Goal: Task Accomplishment & Management: Use online tool/utility

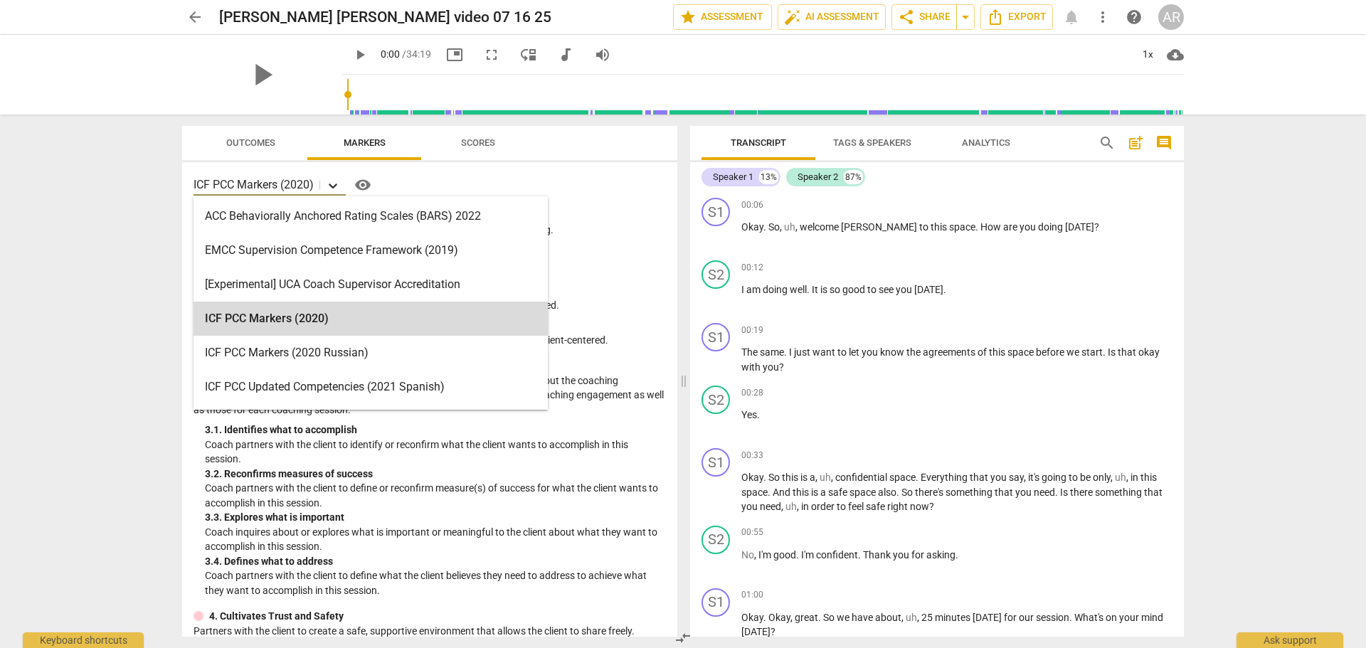
click at [331, 185] on icon at bounding box center [333, 186] width 14 height 14
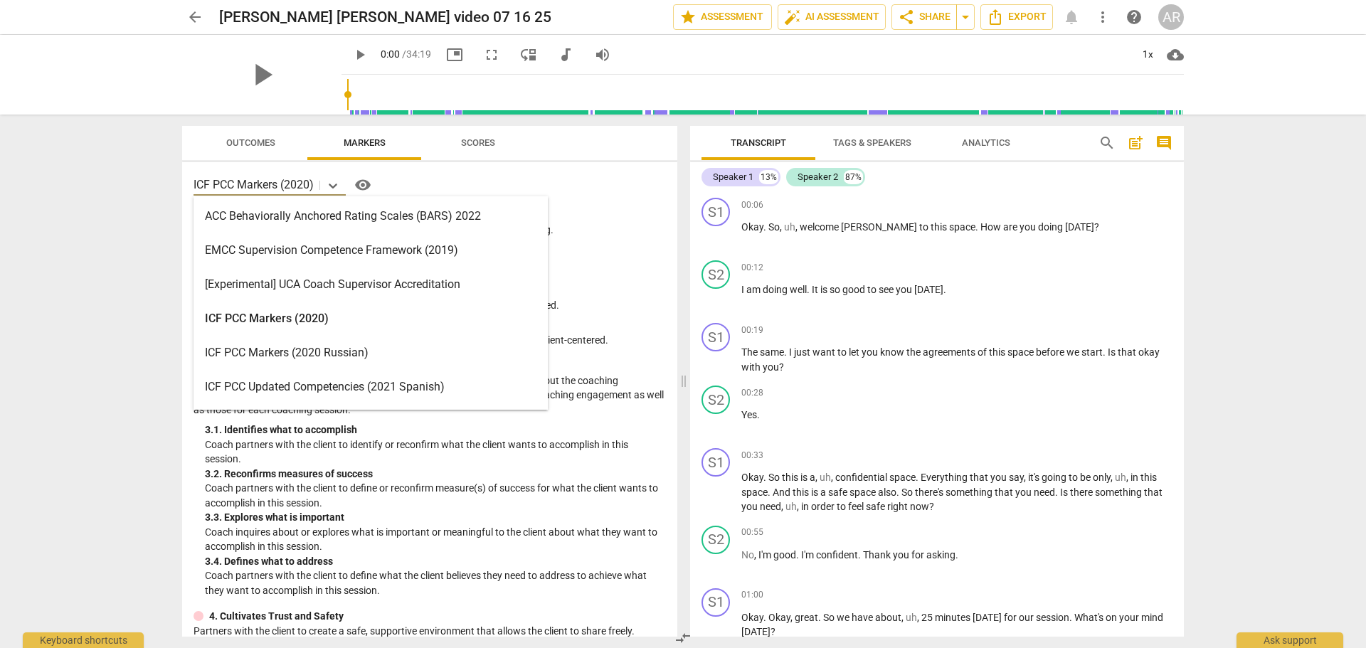
click at [348, 218] on div "ACC Behaviorally Anchored Rating Scales (BARS) 2022" at bounding box center [371, 216] width 354 height 34
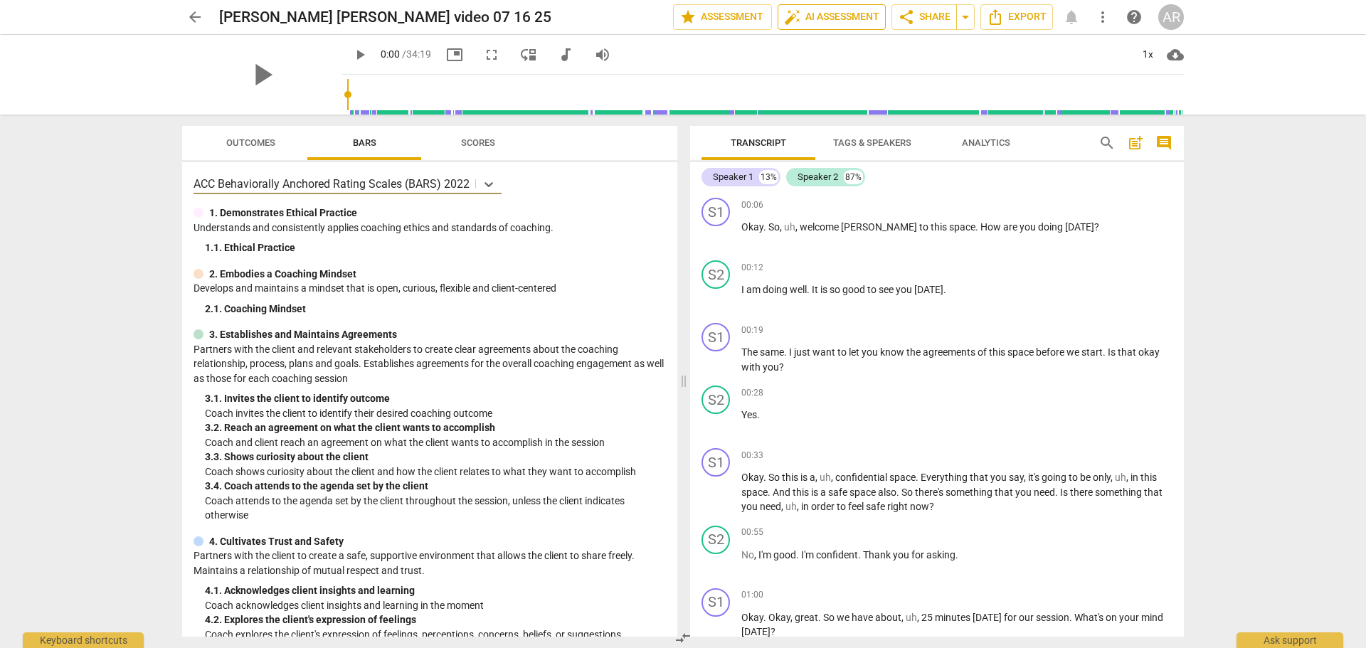
click at [817, 18] on span "auto_fix_high AI Assessment" at bounding box center [831, 17] width 95 height 17
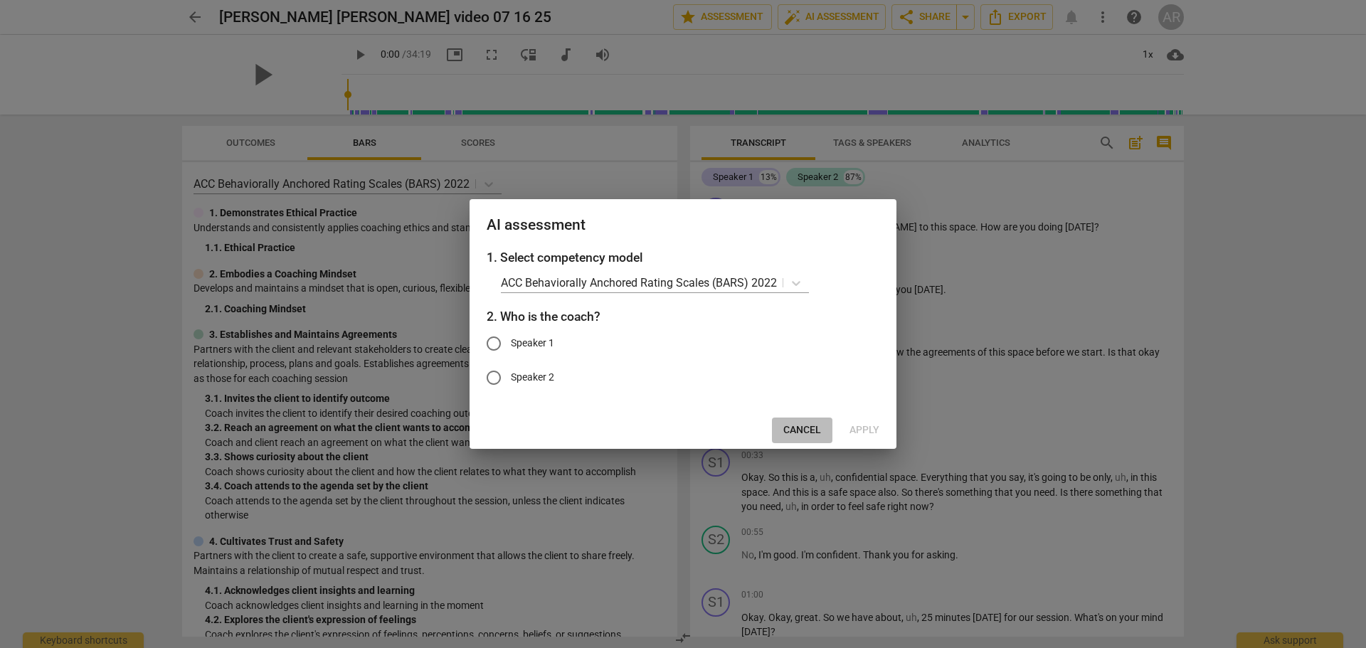
click at [795, 430] on span "Cancel" at bounding box center [802, 430] width 38 height 14
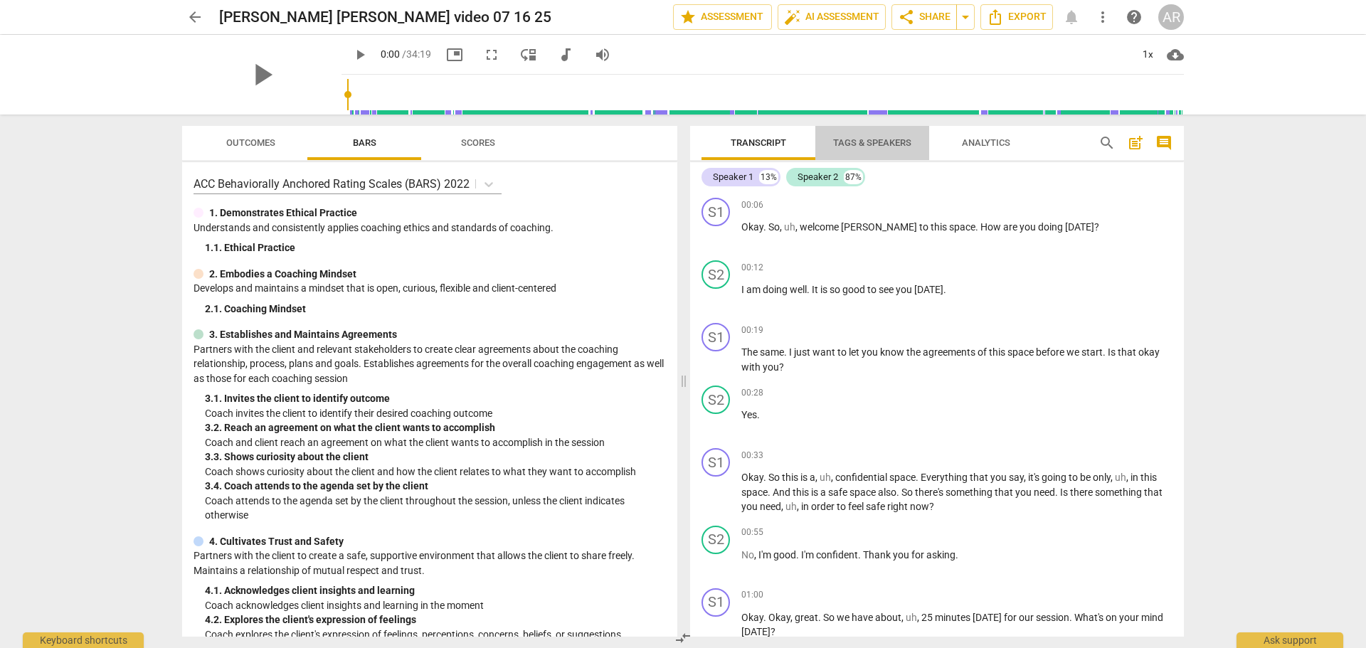
click at [864, 137] on span "Tags & Speakers" at bounding box center [872, 142] width 78 height 11
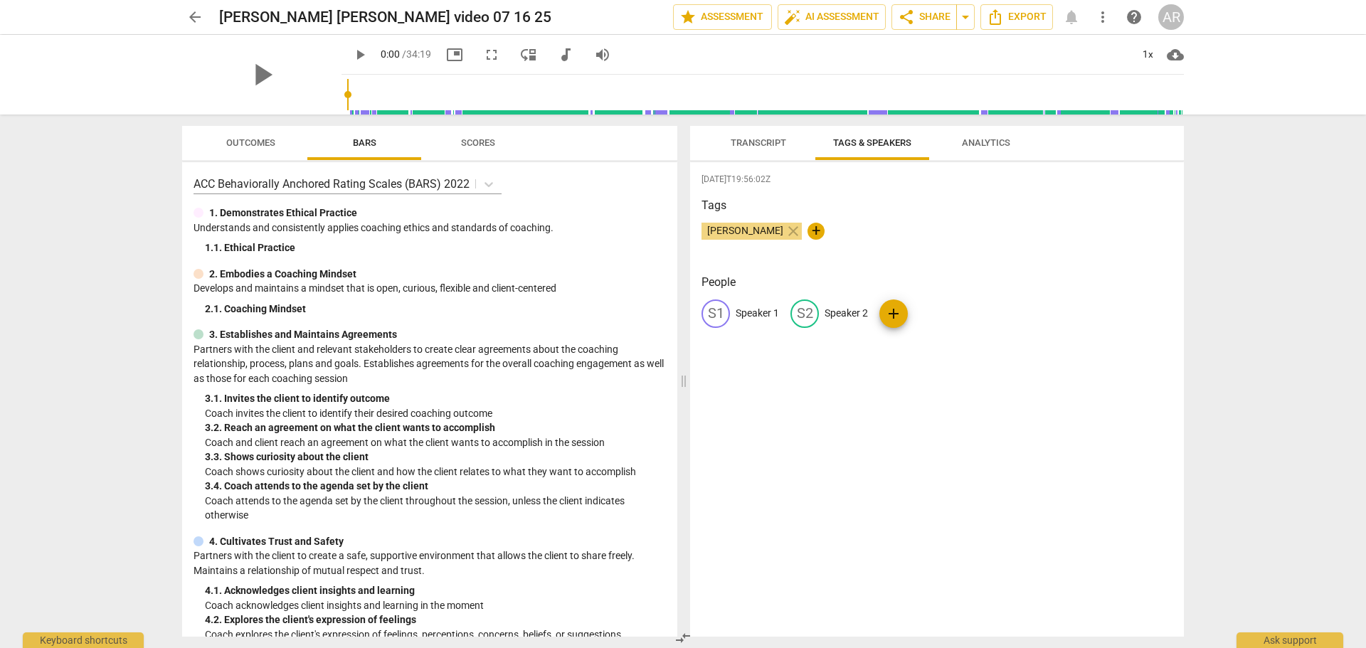
click at [746, 310] on p "Speaker 1" at bounding box center [757, 313] width 43 height 15
type input "COACH"
click at [932, 307] on p "Speaker 2" at bounding box center [938, 313] width 43 height 15
type input "CLIENT-ARC"
click at [743, 149] on span "Transcript" at bounding box center [759, 143] width 90 height 19
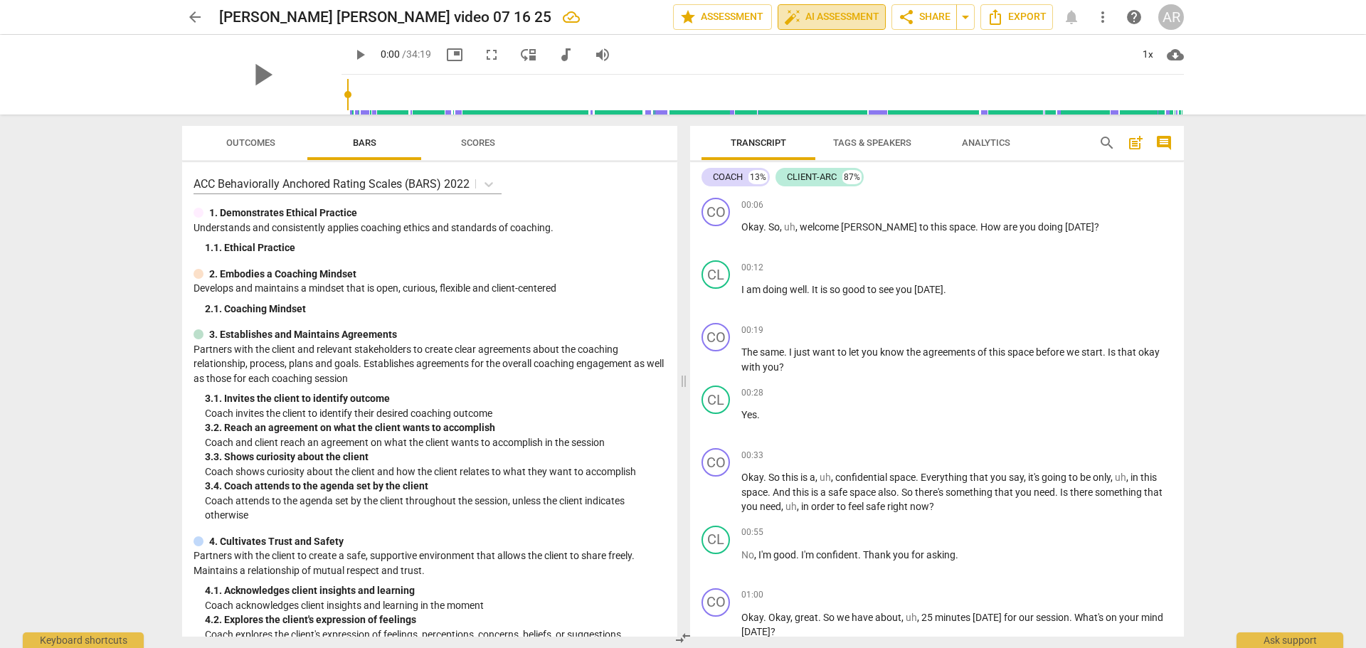
click at [822, 9] on span "auto_fix_high AI Assessment" at bounding box center [831, 17] width 95 height 17
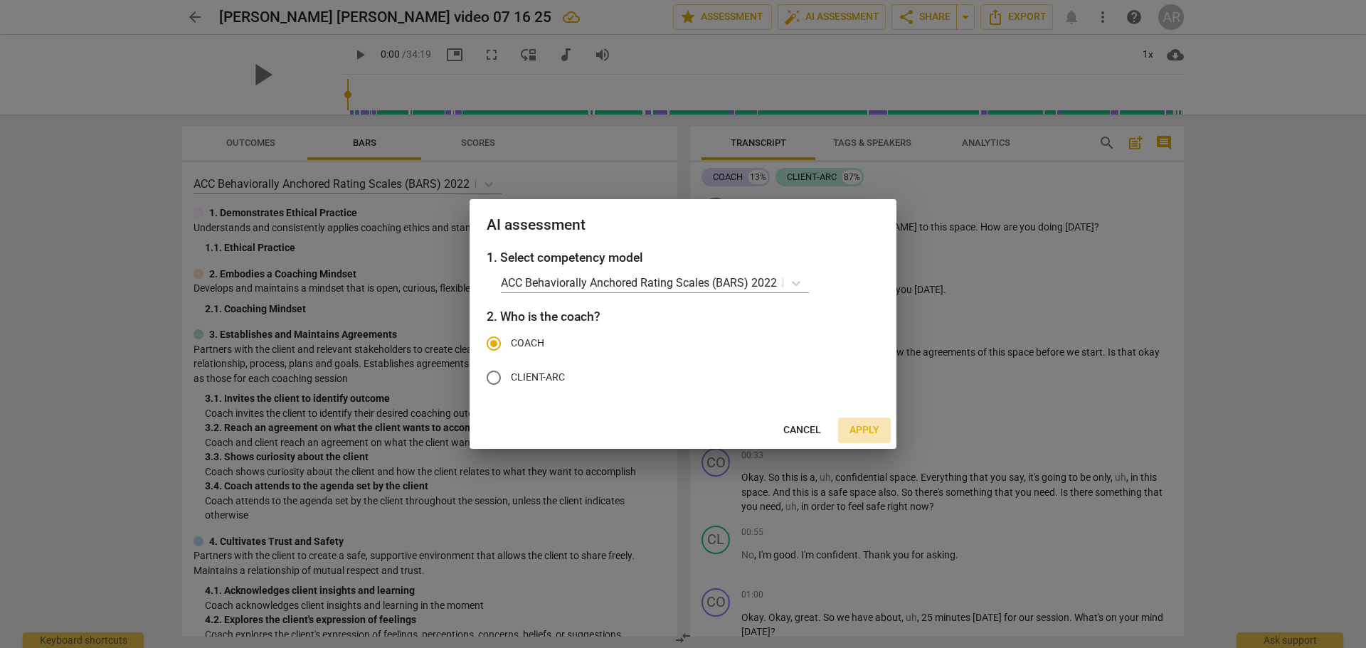
click at [864, 429] on span "Apply" at bounding box center [864, 430] width 30 height 14
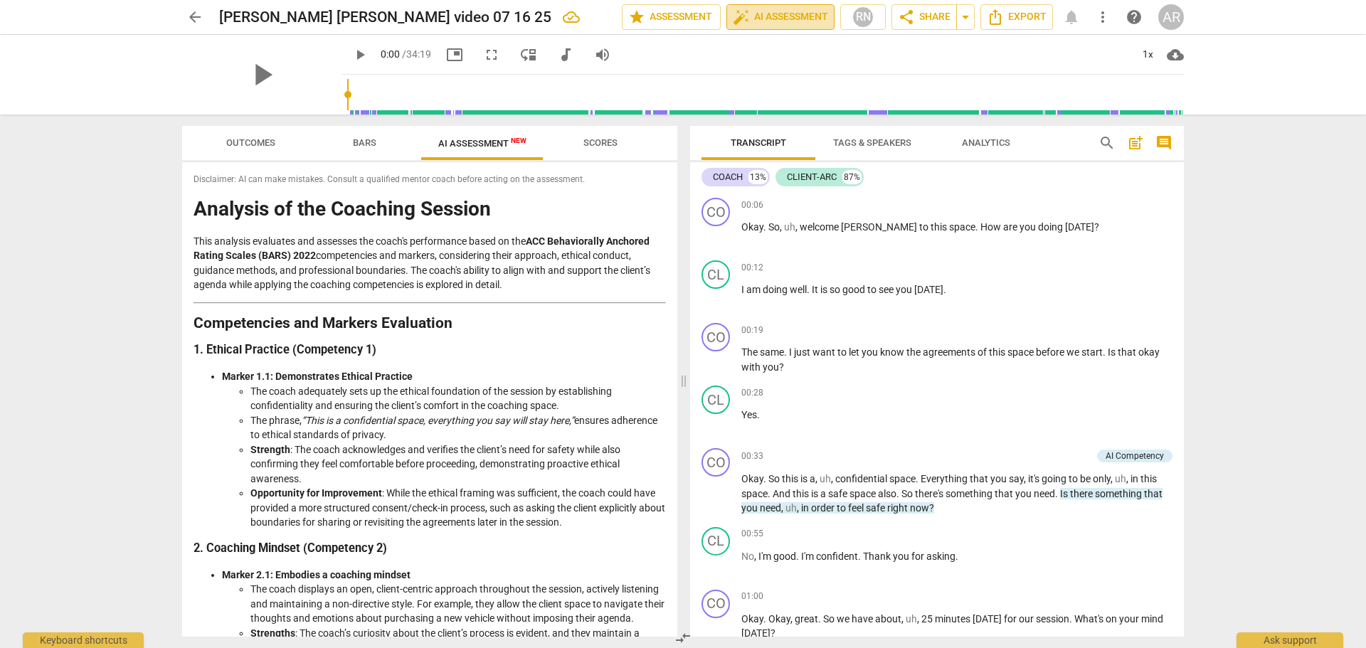
click at [783, 18] on span "auto_fix_high AI Assessment" at bounding box center [780, 17] width 95 height 17
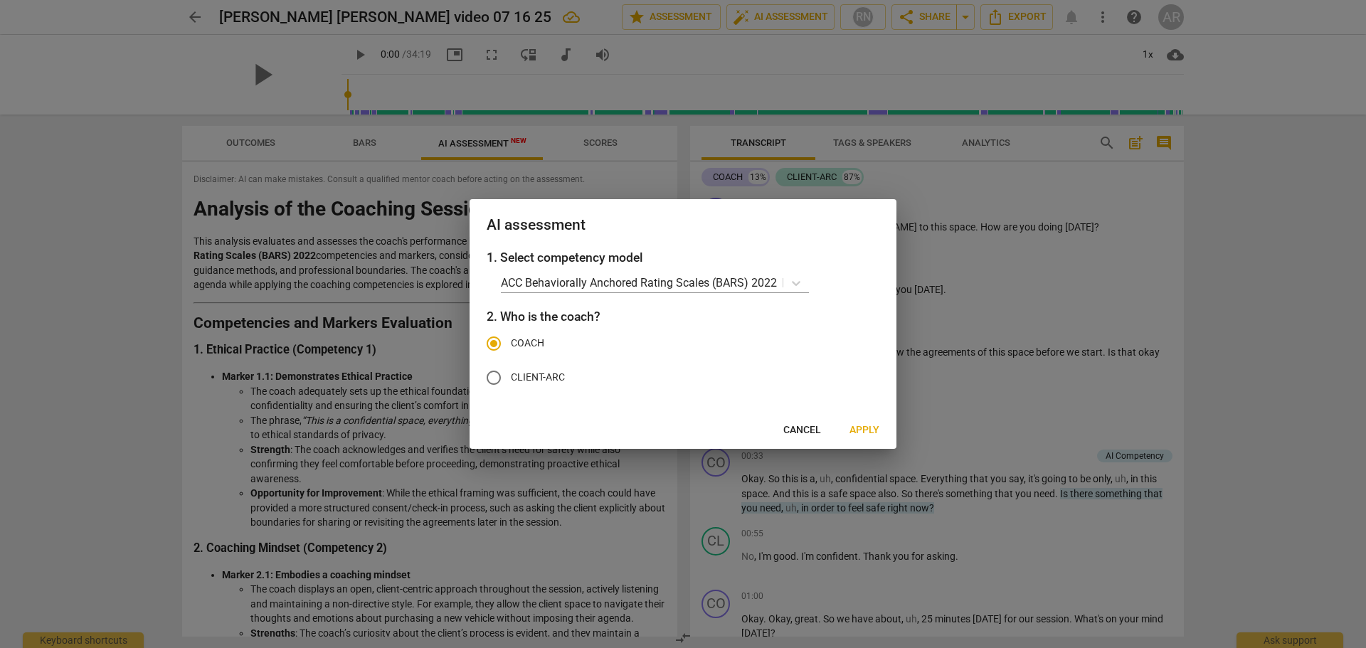
click at [869, 429] on span "Apply" at bounding box center [864, 430] width 30 height 14
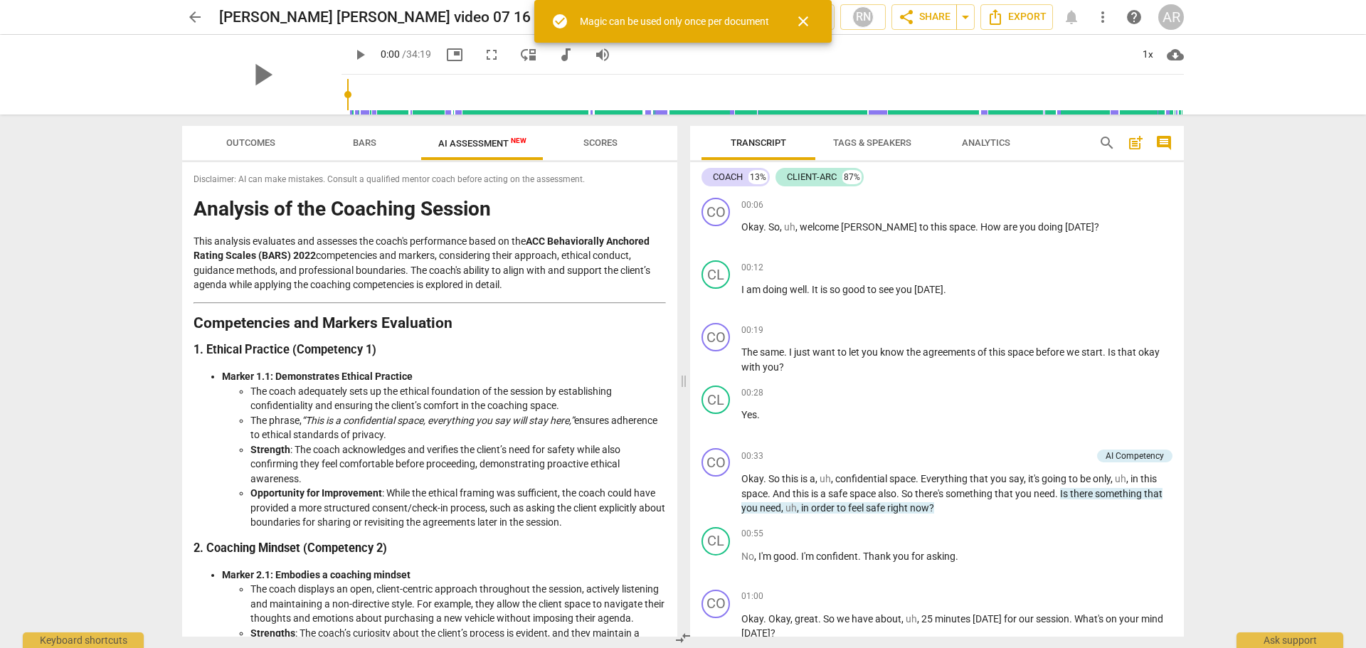
click at [800, 18] on span "close" at bounding box center [803, 21] width 17 height 17
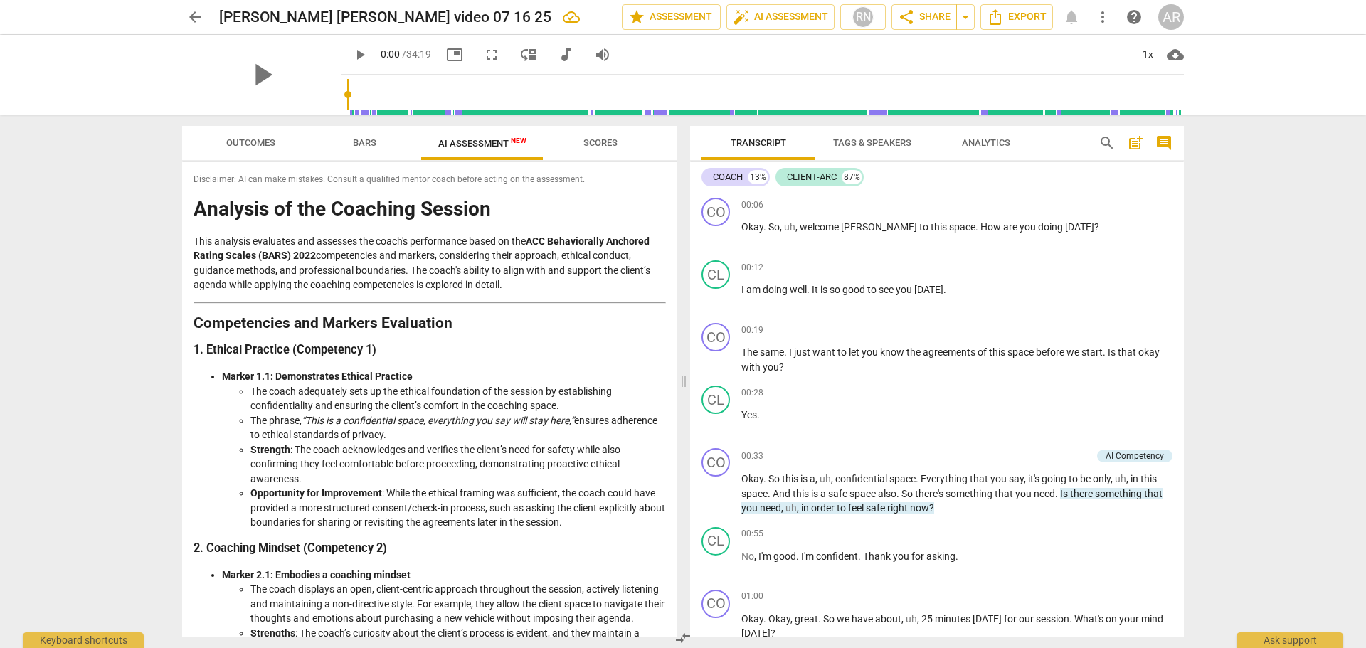
click at [193, 16] on span "arrow_back" at bounding box center [194, 17] width 17 height 17
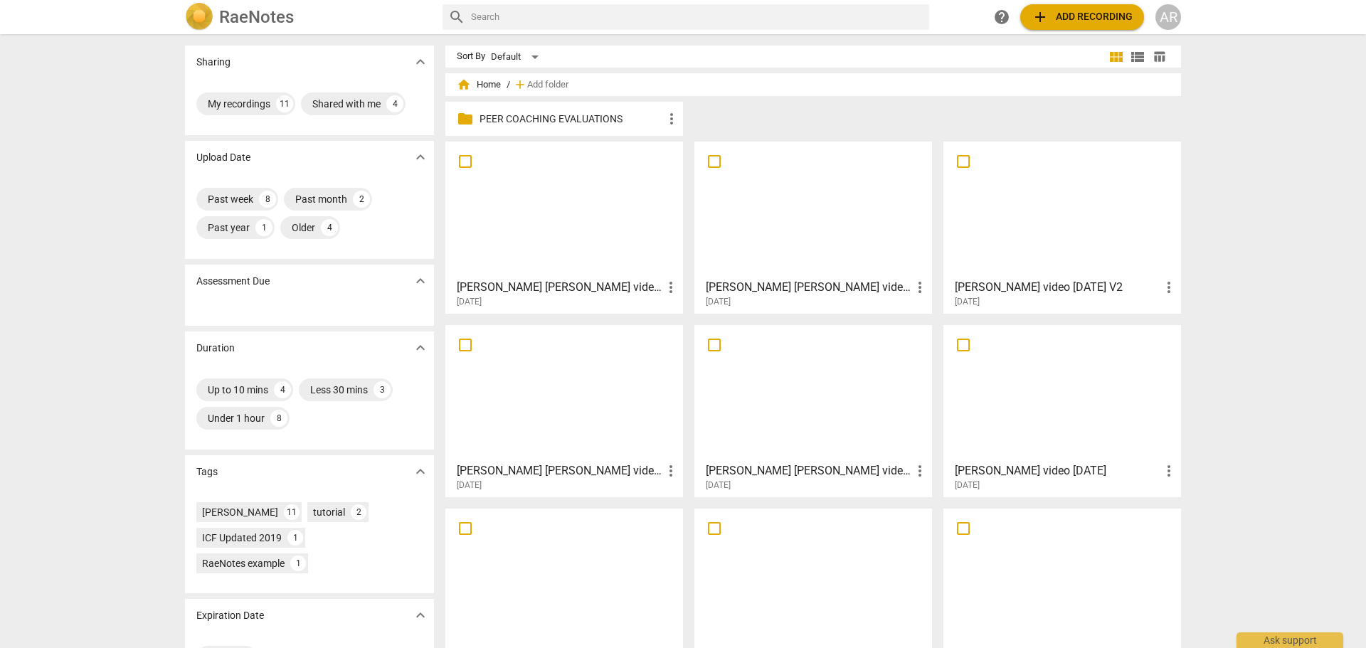
click at [513, 117] on p "PEER COACHING EVALUATIONS" at bounding box center [571, 119] width 184 height 15
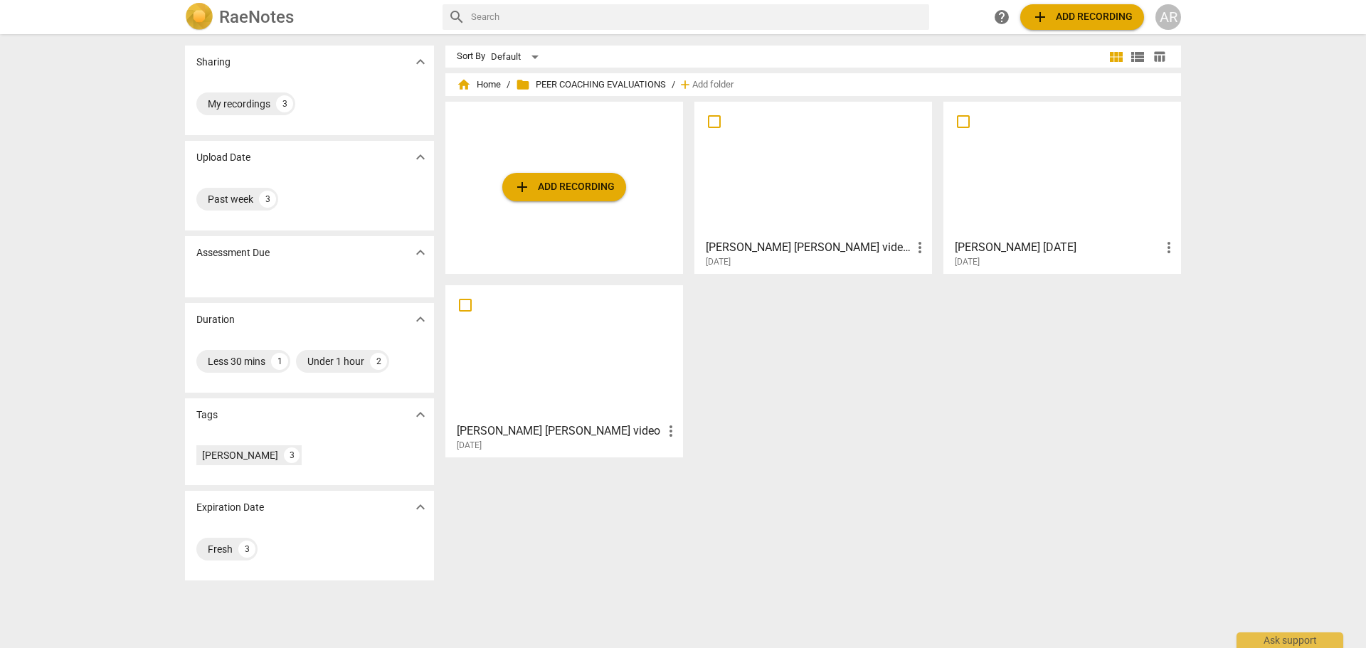
click at [542, 183] on span "add Add recording" at bounding box center [564, 187] width 101 height 17
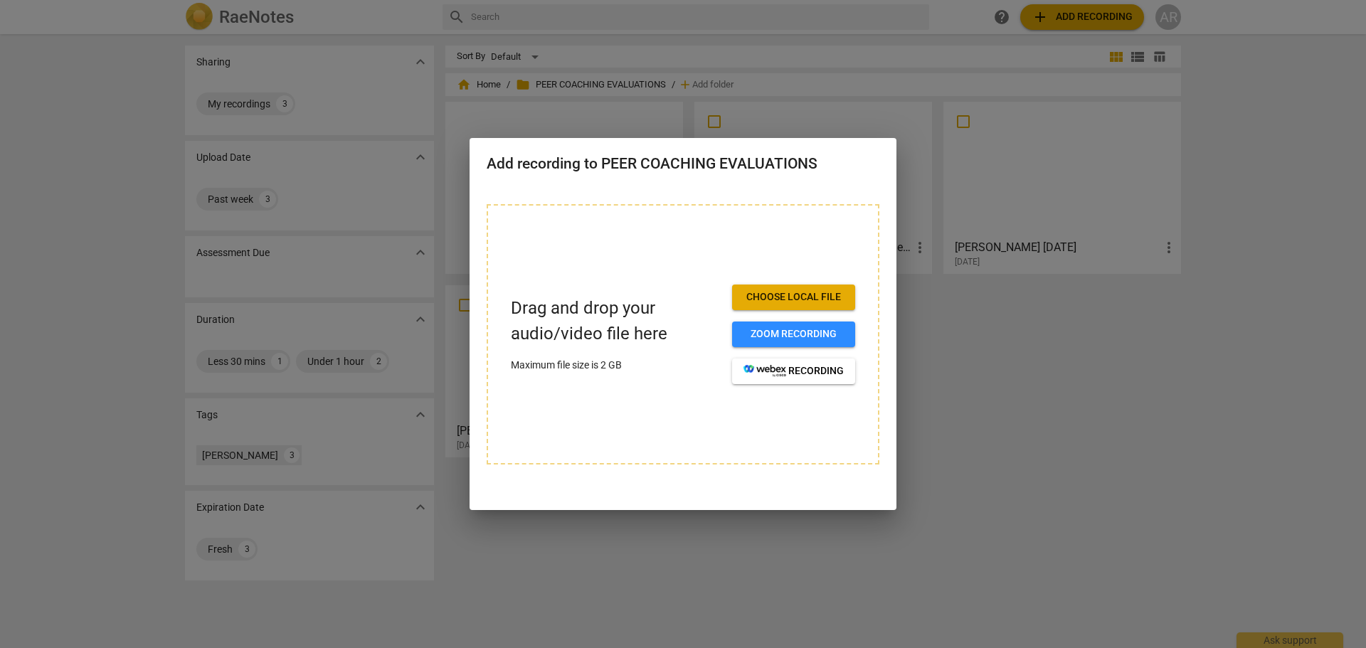
click at [770, 288] on button "Choose local file" at bounding box center [793, 298] width 123 height 26
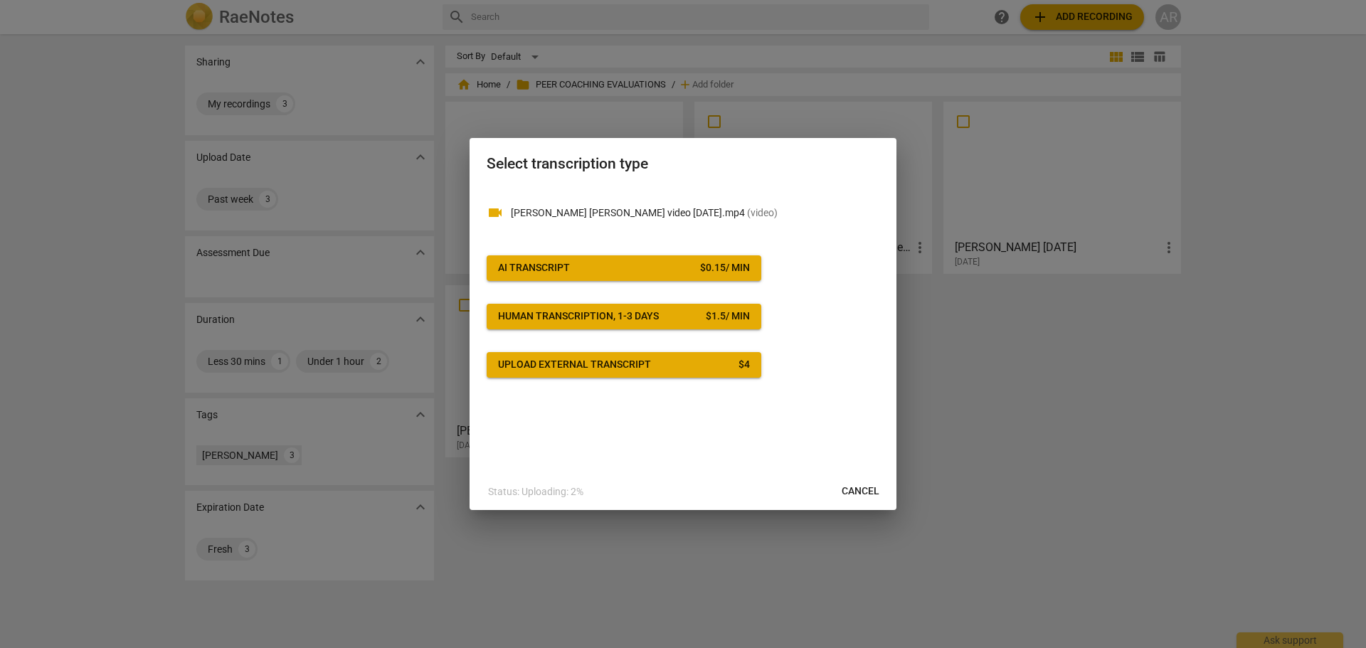
click at [582, 263] on span "AI Transcript $ 0.15 / min" at bounding box center [624, 268] width 252 height 14
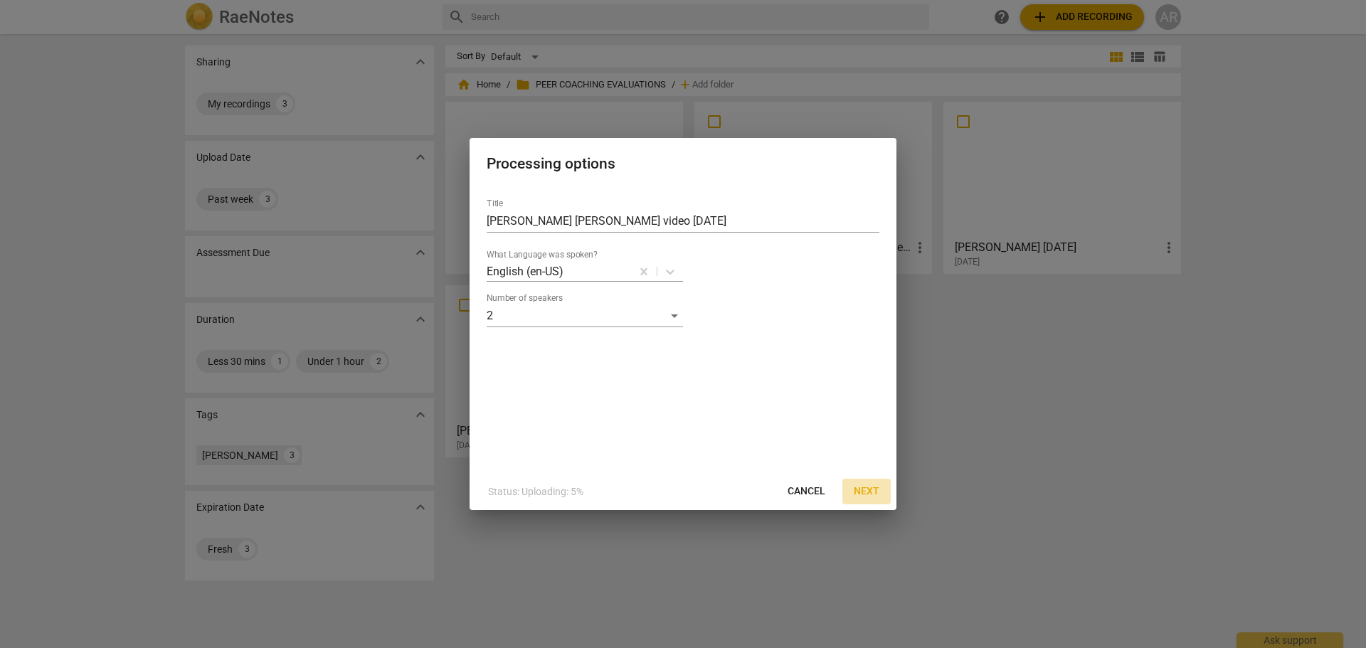
click at [871, 492] on span "Next" at bounding box center [867, 491] width 26 height 14
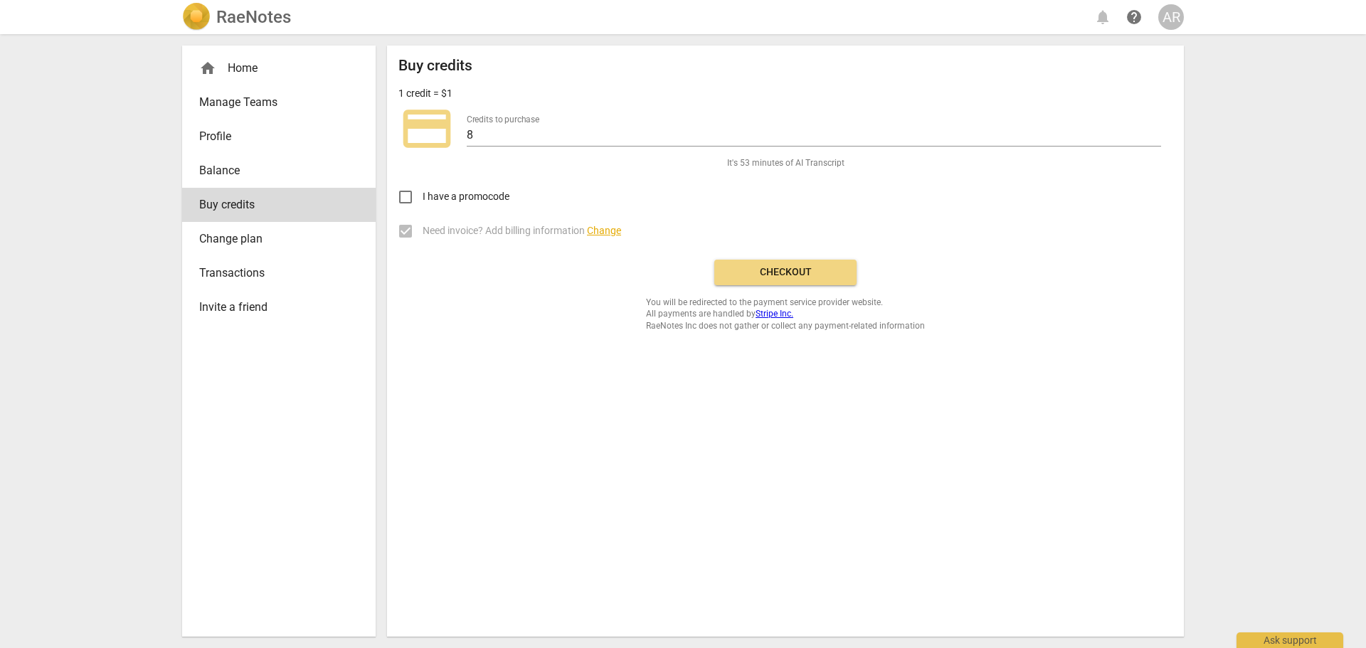
click at [778, 271] on span "Checkout" at bounding box center [786, 272] width 120 height 14
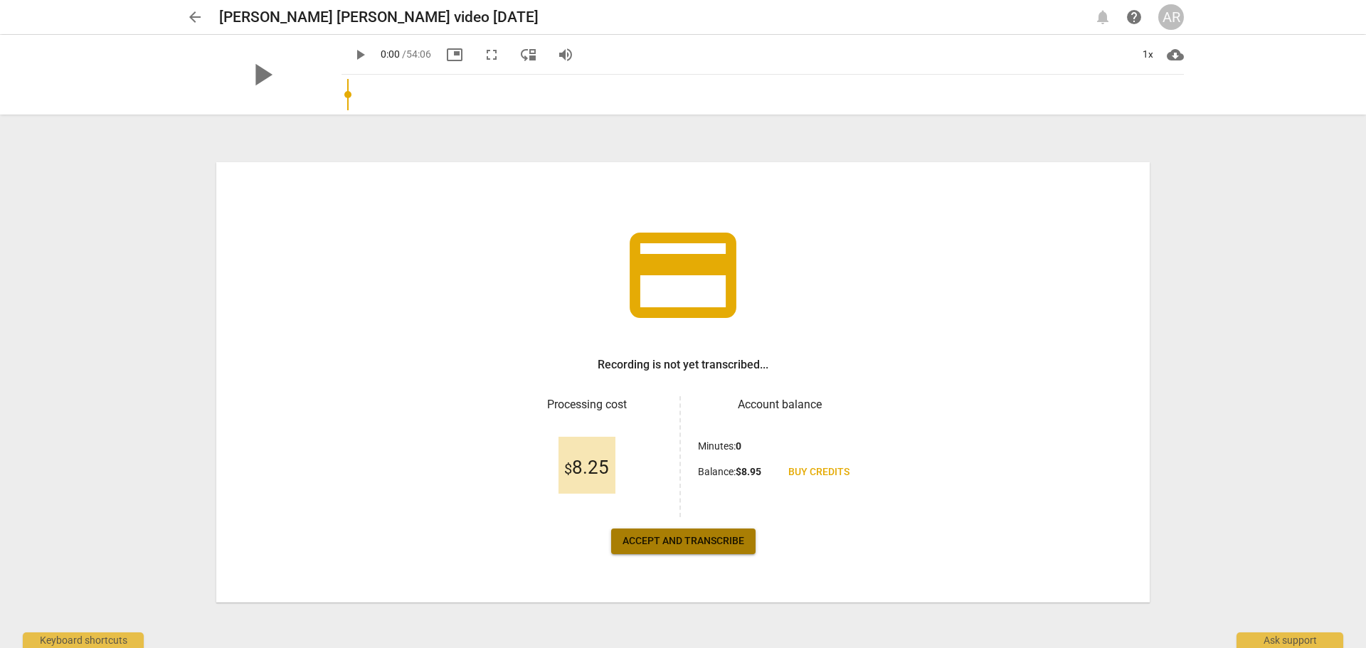
click at [681, 541] on span "Accept and transcribe" at bounding box center [683, 541] width 122 height 14
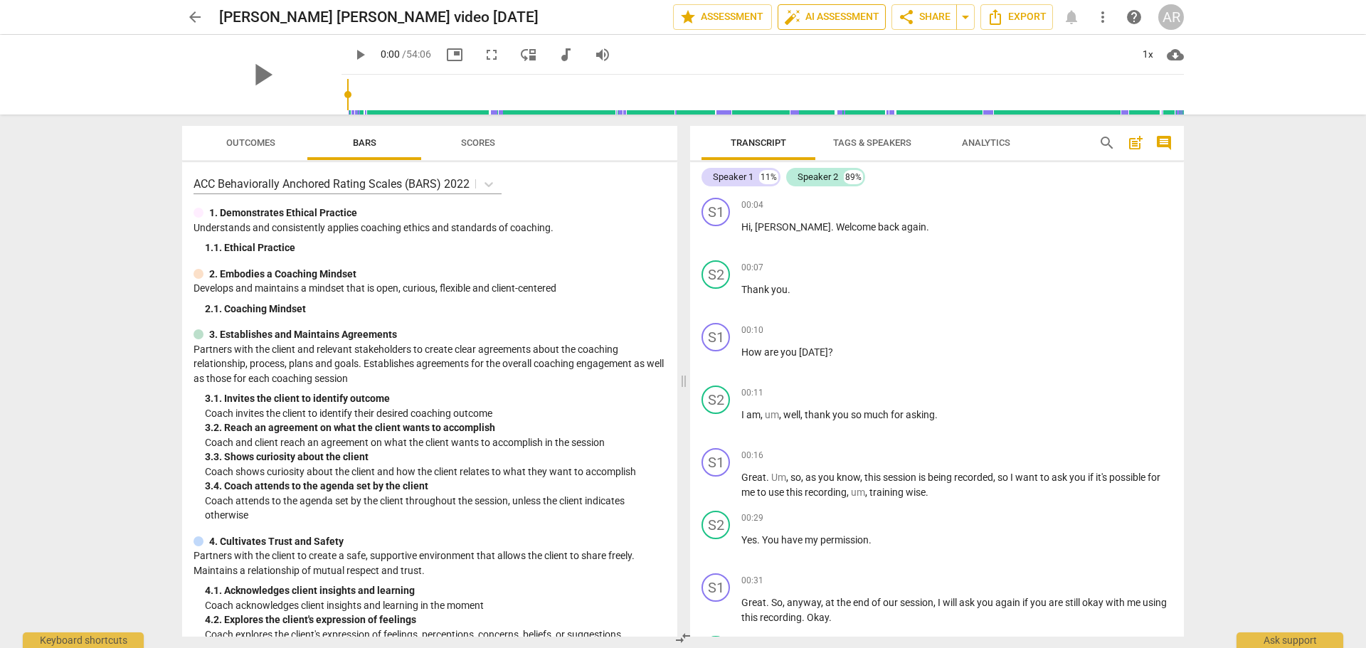
click at [820, 14] on span "auto_fix_high AI Assessment" at bounding box center [831, 17] width 95 height 17
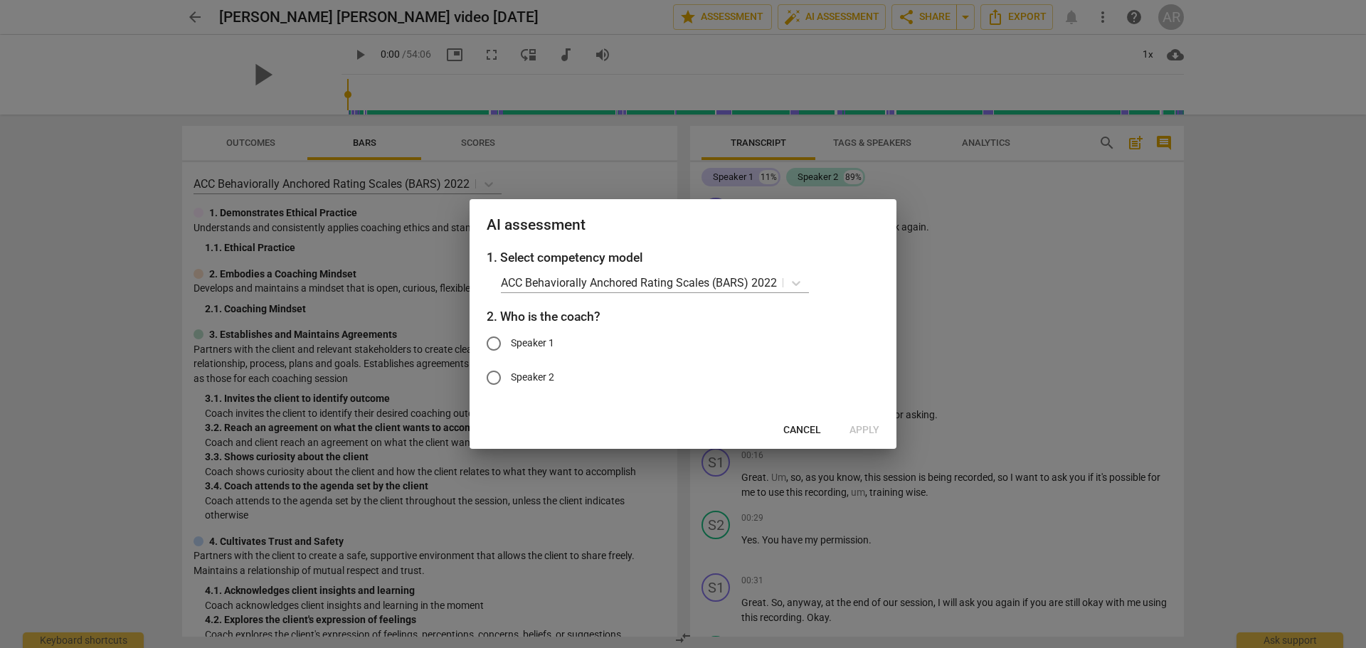
click at [793, 426] on span "Cancel" at bounding box center [802, 430] width 38 height 14
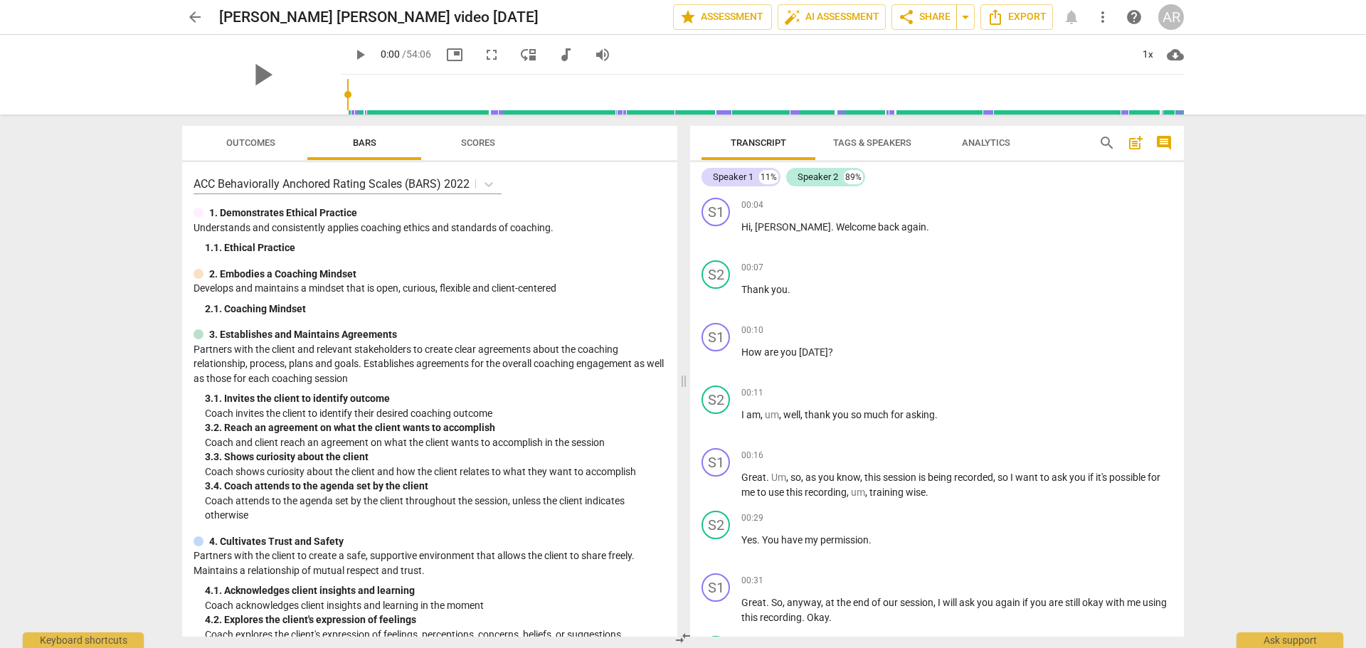
click at [862, 141] on span "Tags & Speakers" at bounding box center [872, 142] width 78 height 11
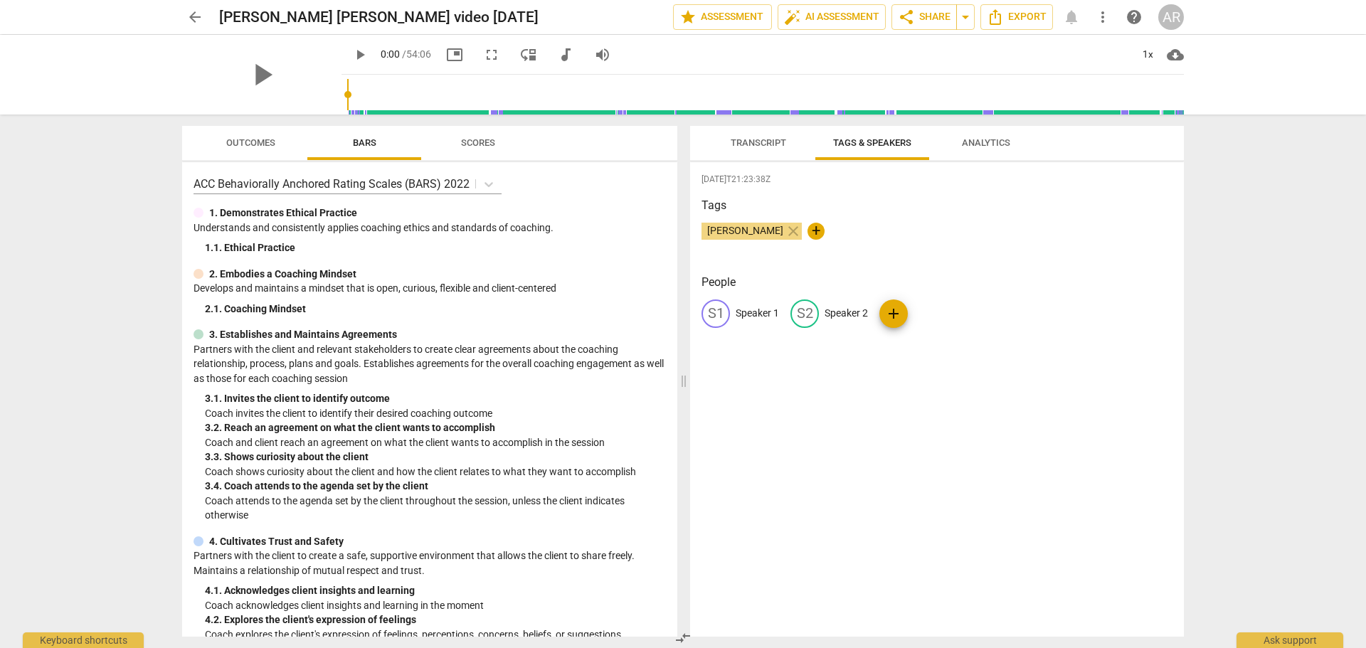
click at [758, 309] on p "Speaker 1" at bounding box center [757, 313] width 43 height 15
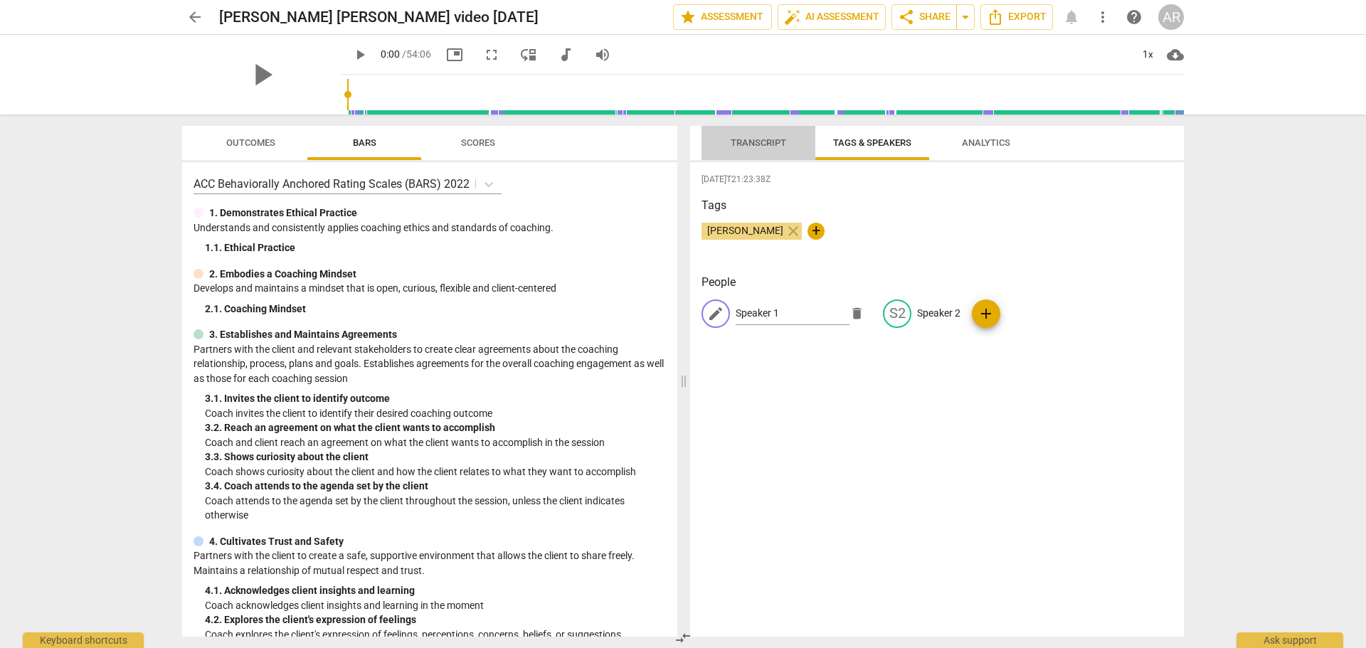
click at [763, 149] on span "Transcript" at bounding box center [759, 143] width 90 height 19
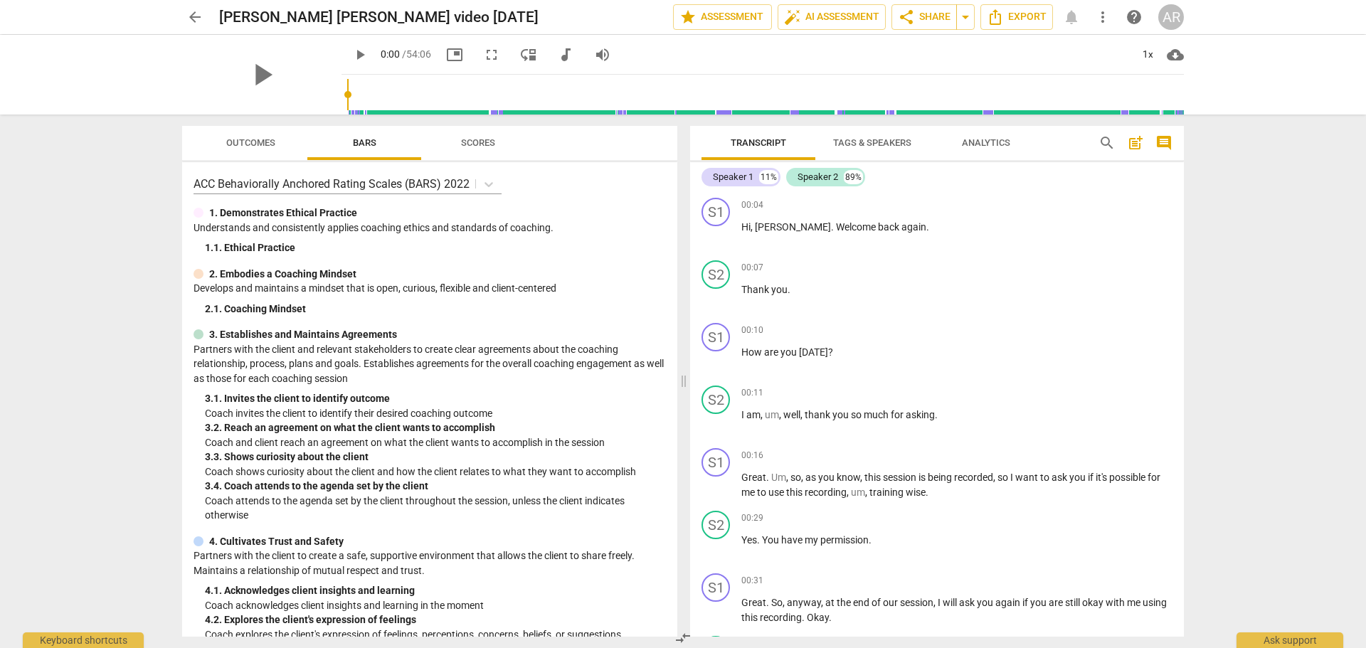
click at [847, 142] on span "Tags & Speakers" at bounding box center [872, 142] width 78 height 11
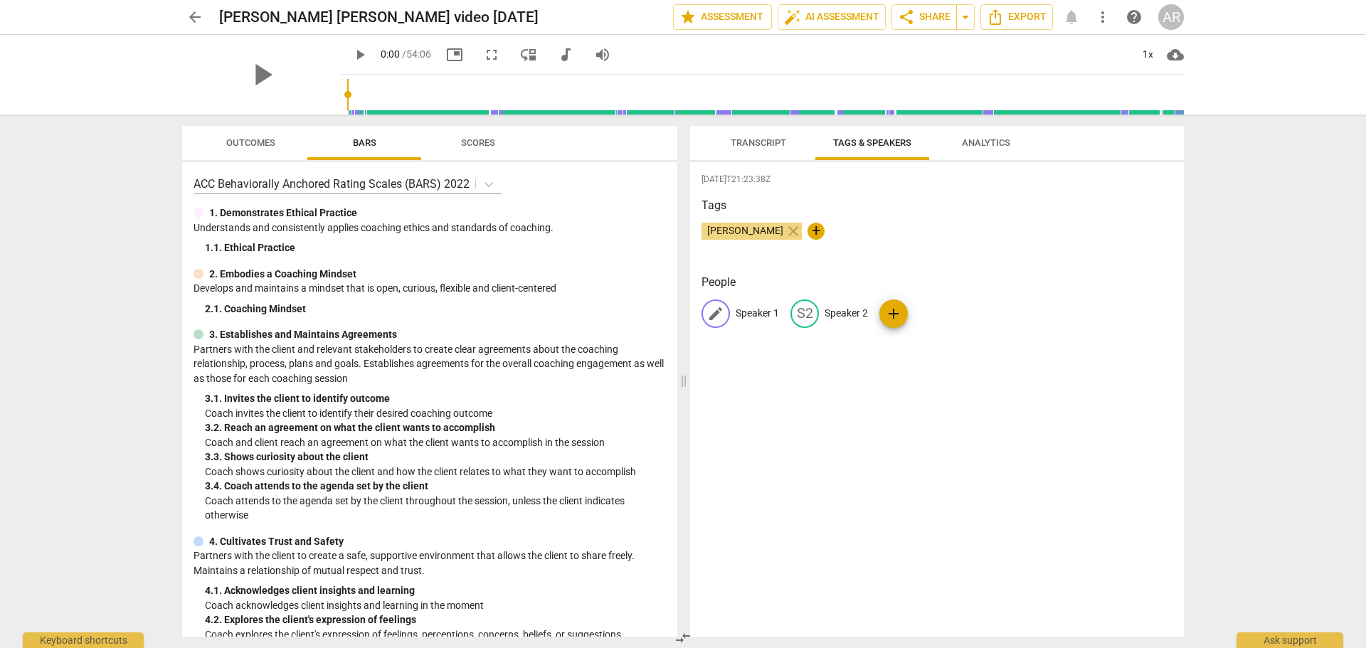
click at [758, 314] on p "Speaker 1" at bounding box center [757, 313] width 43 height 15
type input "COACH"
click at [926, 309] on p "Speaker 2" at bounding box center [938, 313] width 43 height 15
type input "CLIENT-ARC"
click at [754, 145] on span "Transcript" at bounding box center [758, 142] width 55 height 11
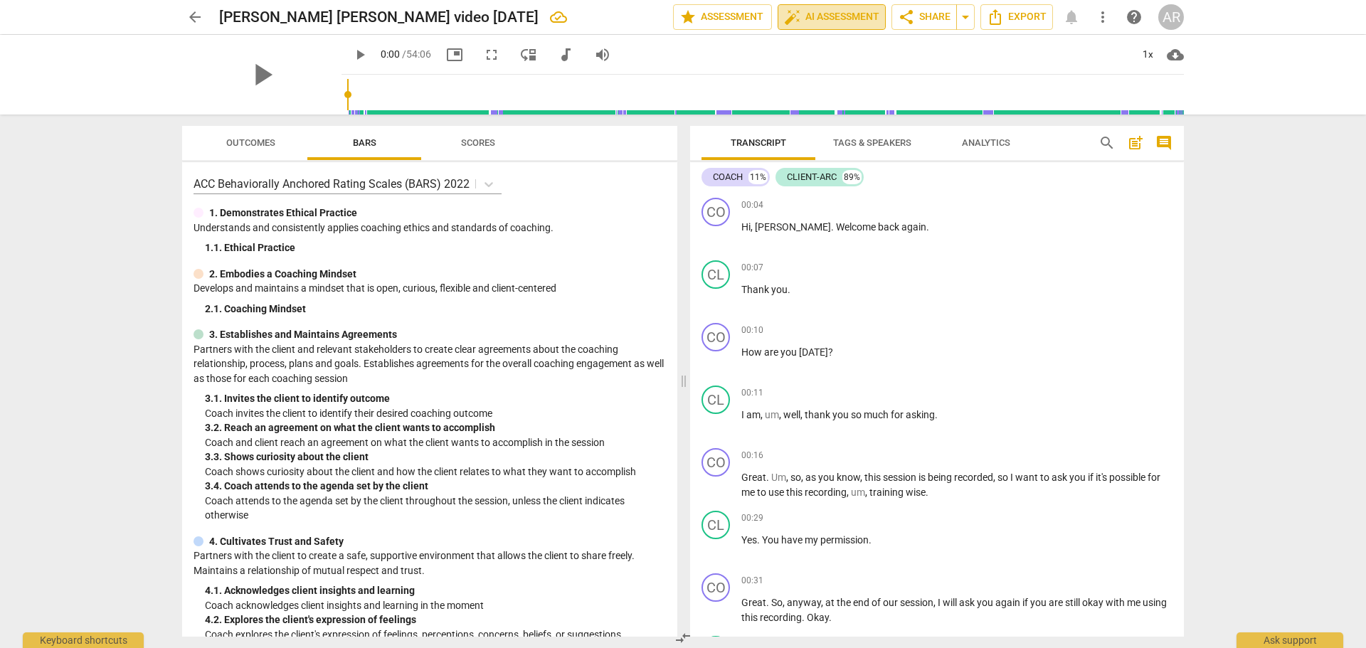
click at [825, 18] on span "auto_fix_high AI Assessment" at bounding box center [831, 17] width 95 height 17
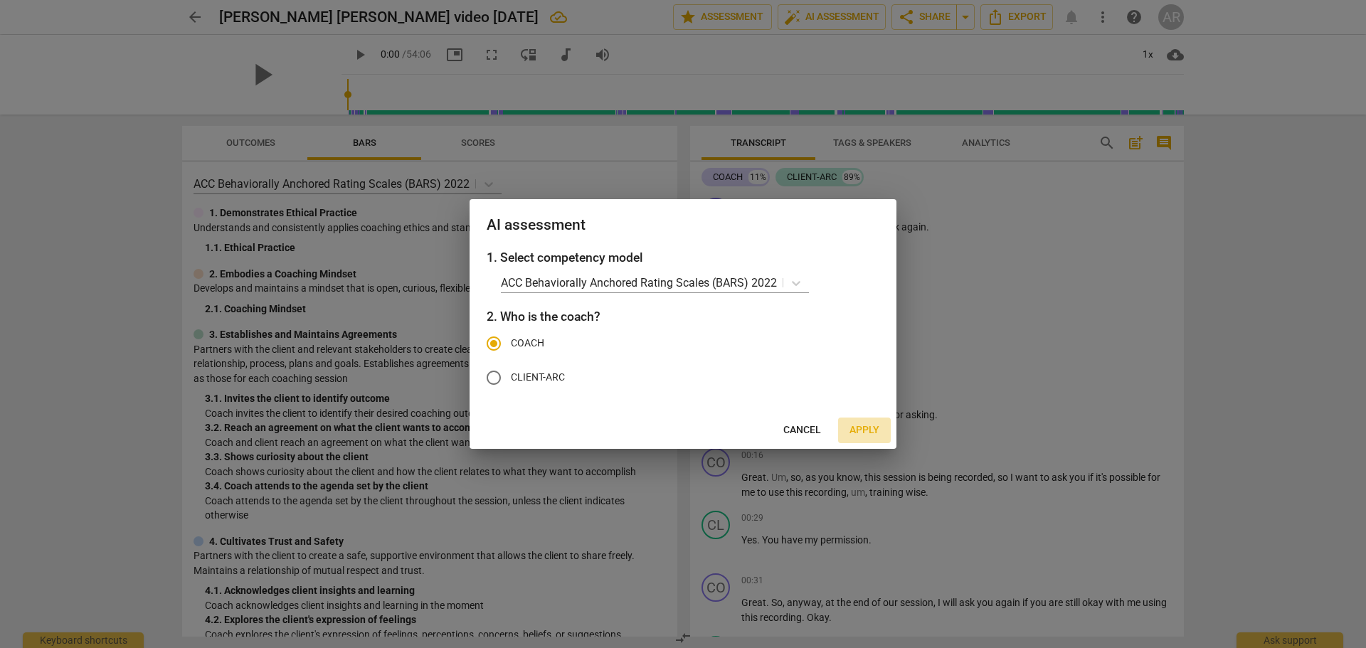
click at [864, 430] on span "Apply" at bounding box center [864, 430] width 30 height 14
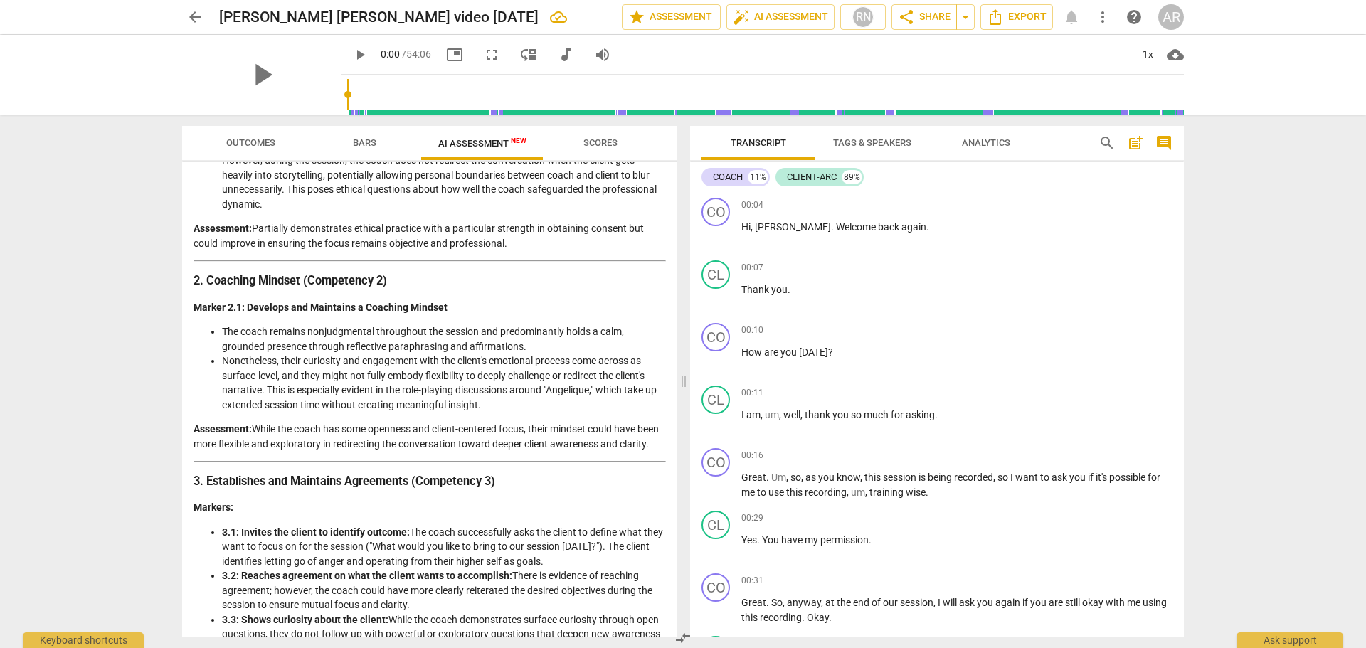
scroll to position [203, 0]
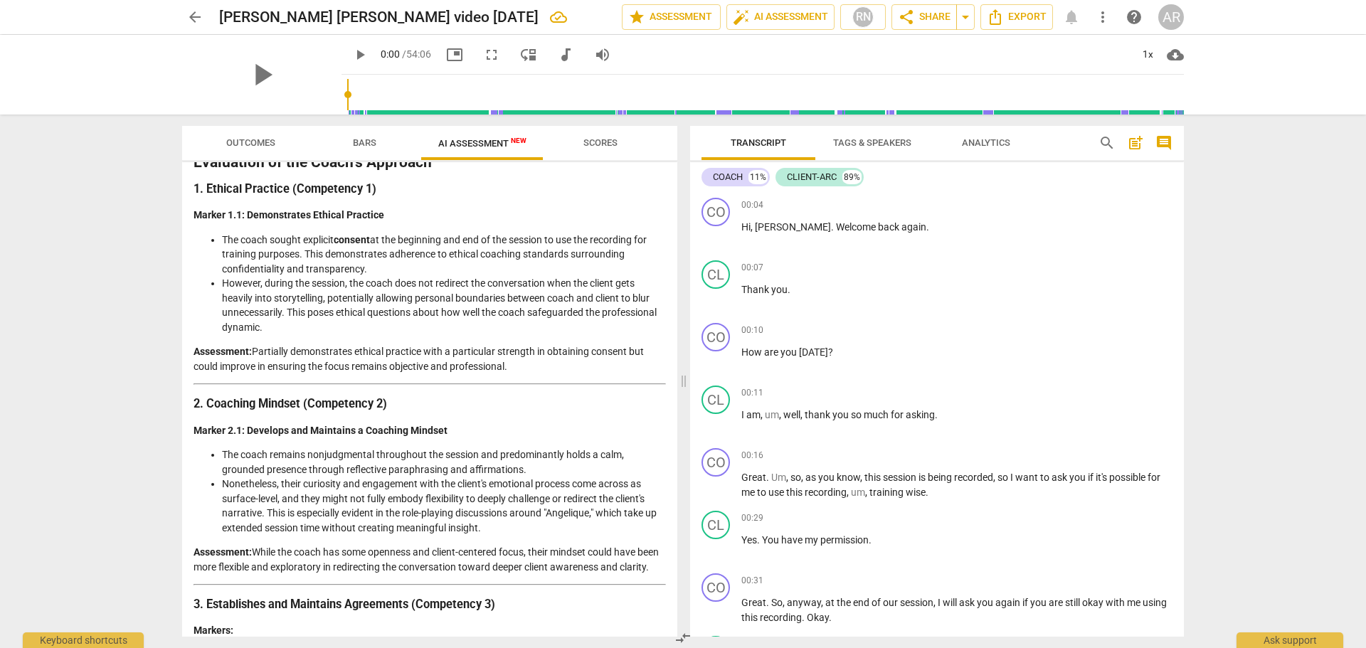
click at [194, 18] on span "arrow_back" at bounding box center [194, 17] width 17 height 17
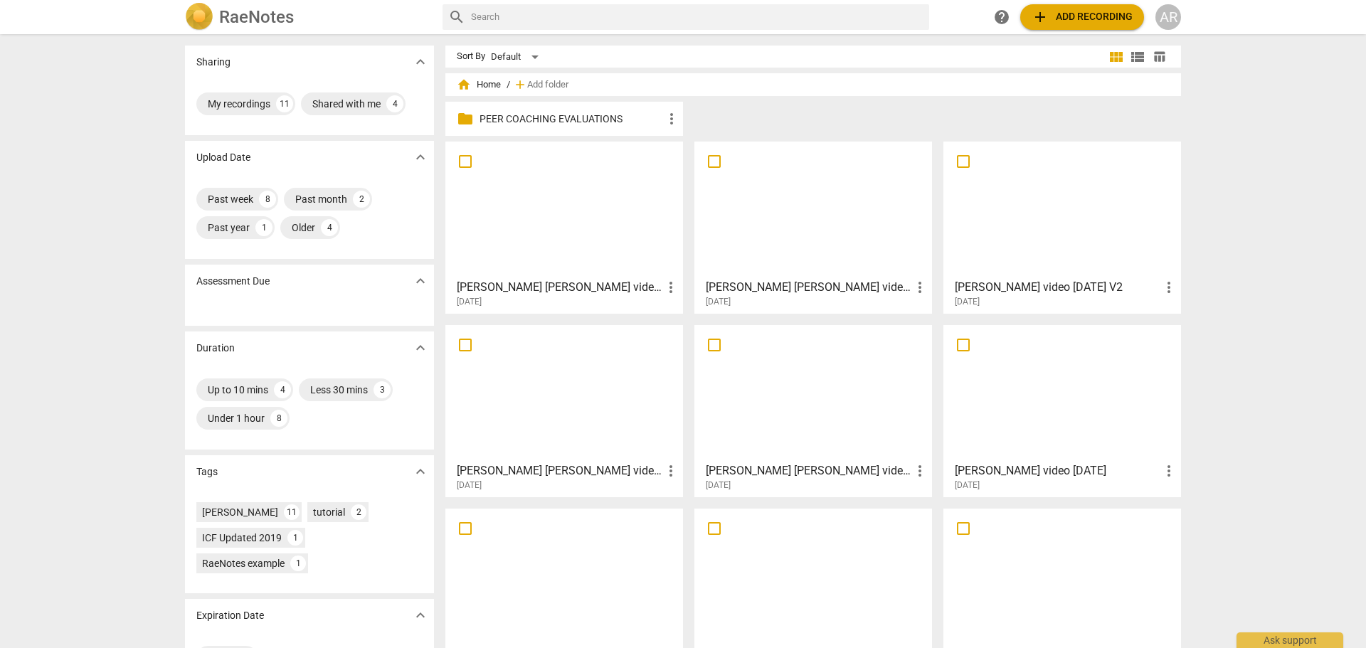
click at [515, 117] on p "PEER COACHING EVALUATIONS" at bounding box center [571, 119] width 184 height 15
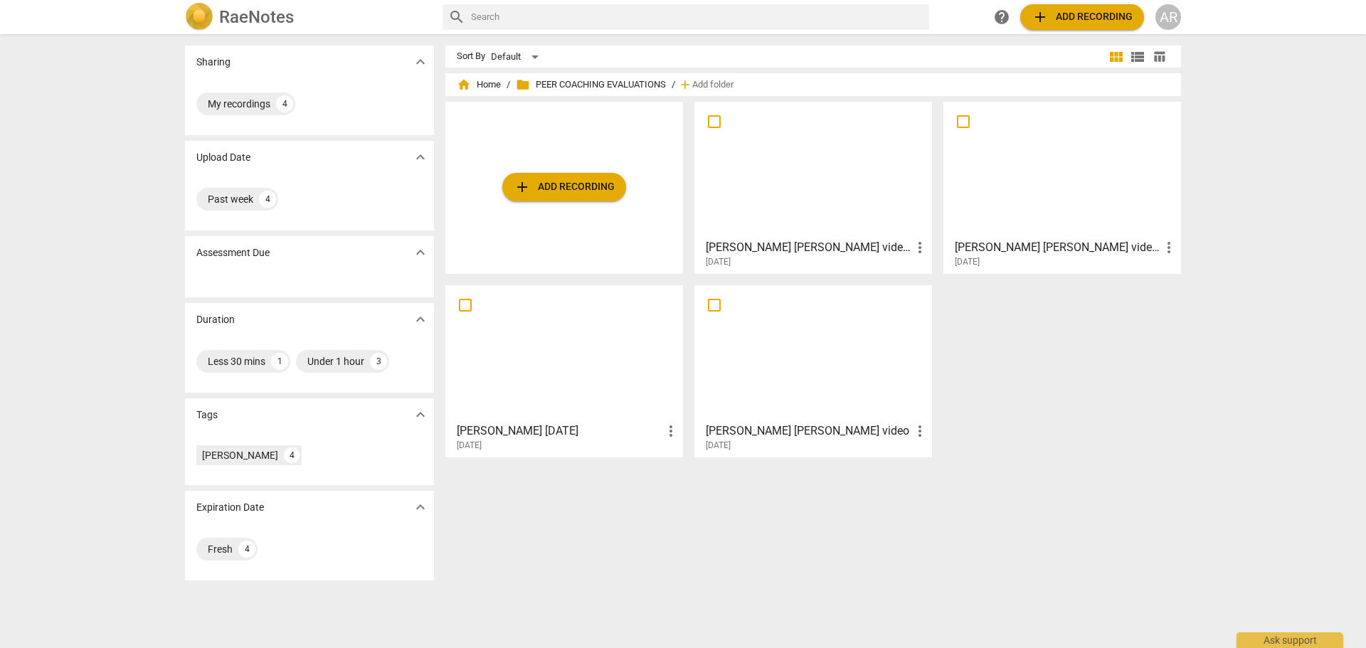
click at [561, 184] on span "add Add recording" at bounding box center [564, 187] width 101 height 17
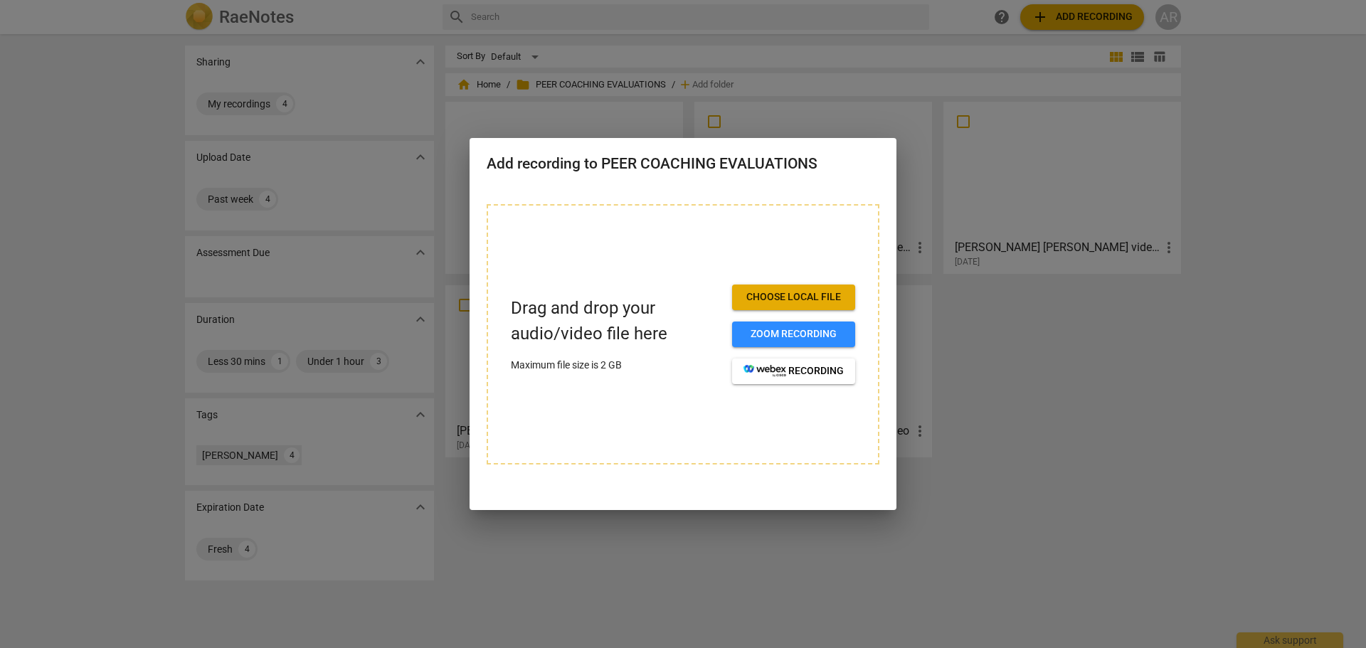
click at [793, 300] on span "Choose local file" at bounding box center [793, 297] width 100 height 14
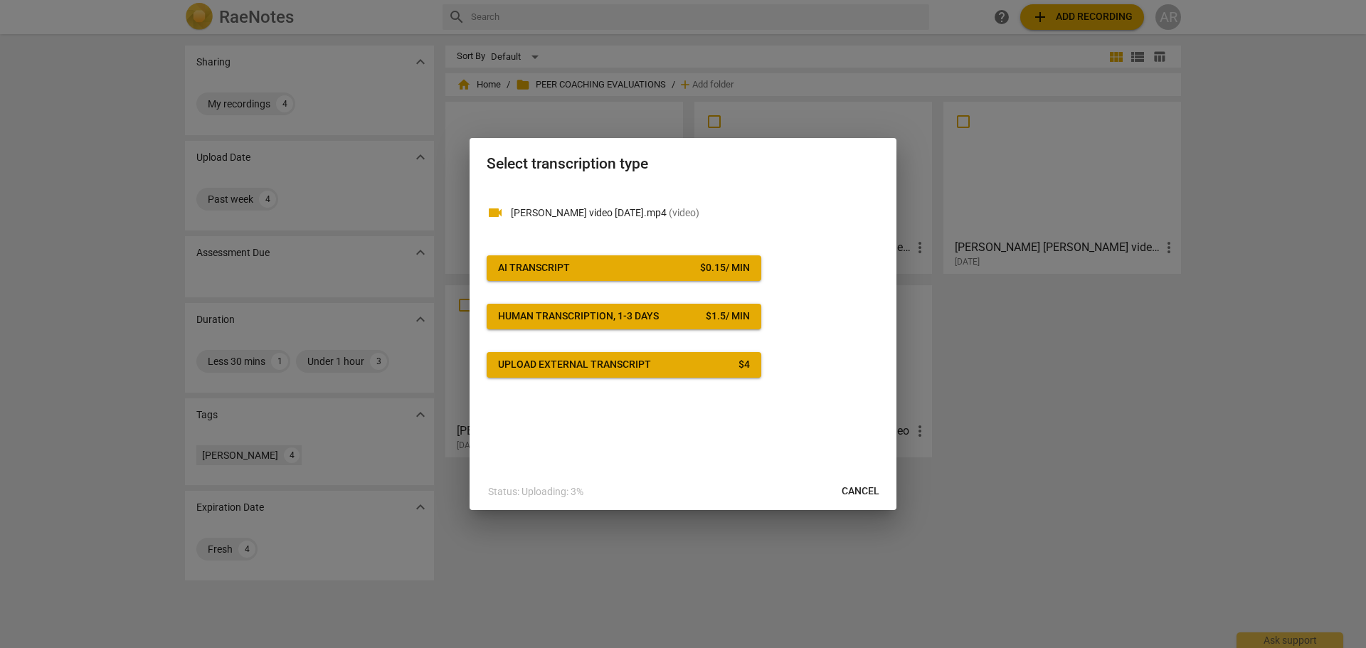
click at [655, 269] on span "AI Transcript $ 0.15 / min" at bounding box center [624, 268] width 252 height 14
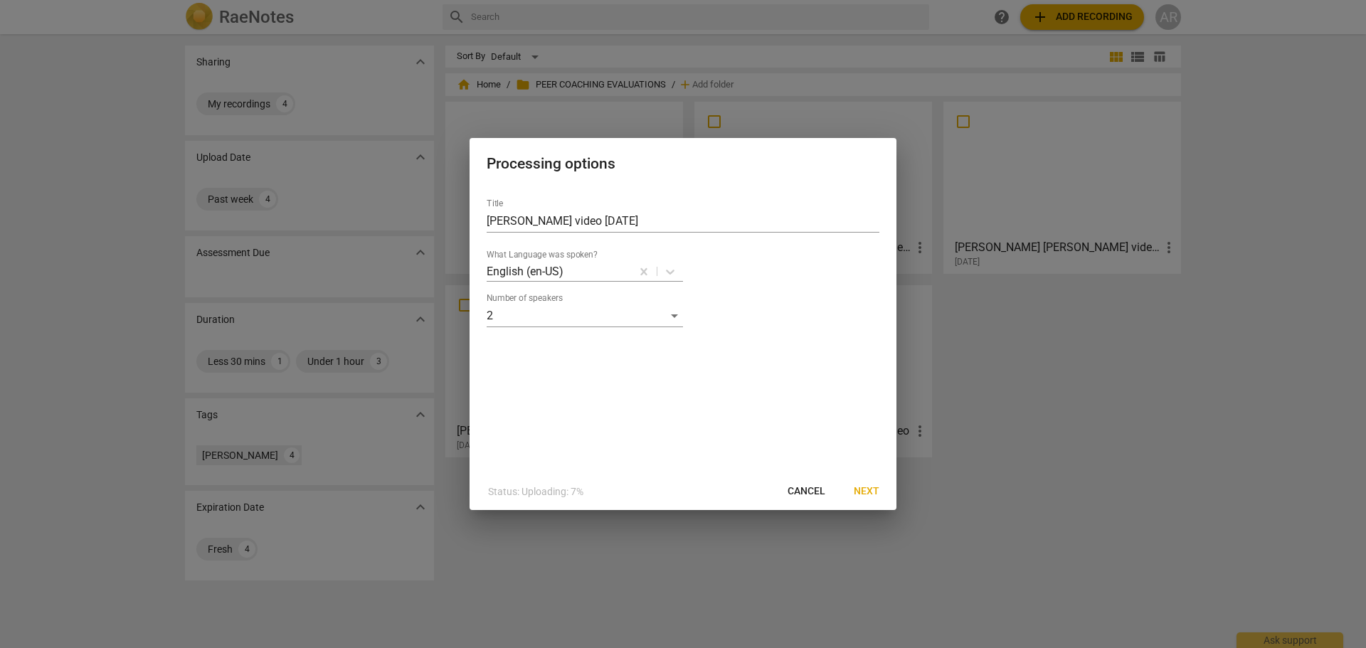
click at [871, 491] on span "Next" at bounding box center [867, 491] width 26 height 14
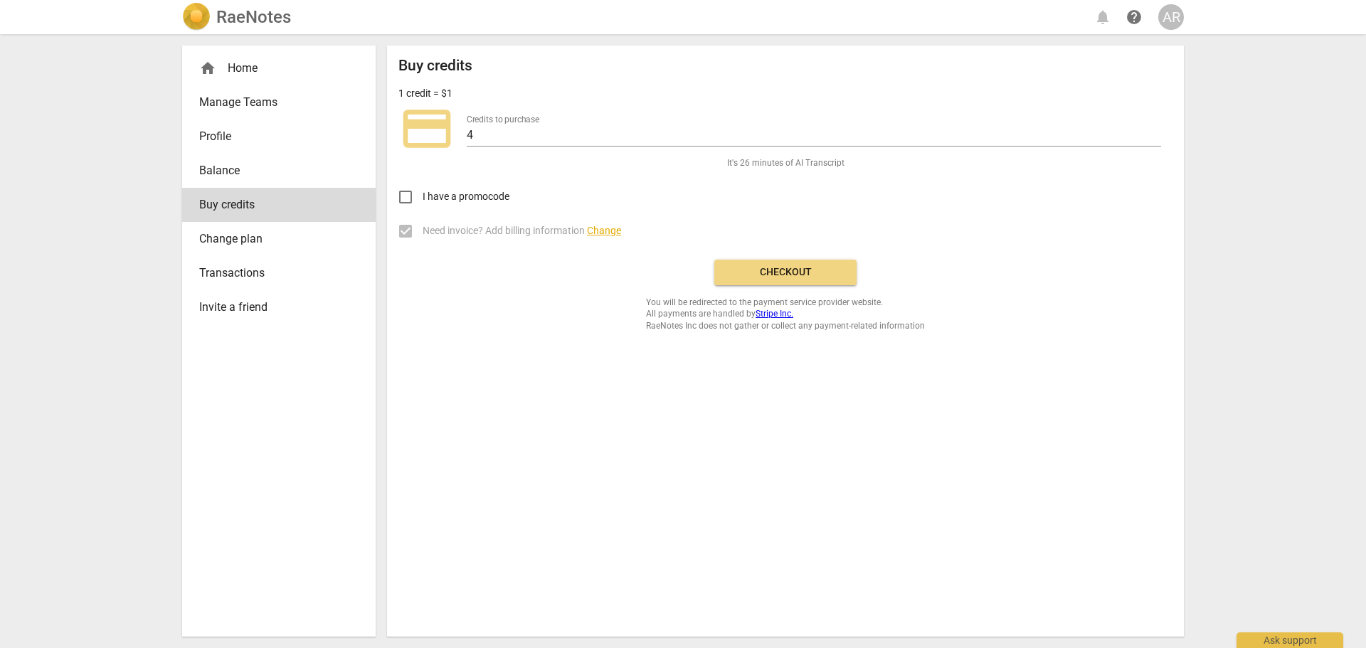
click at [773, 272] on span "Checkout" at bounding box center [786, 272] width 120 height 14
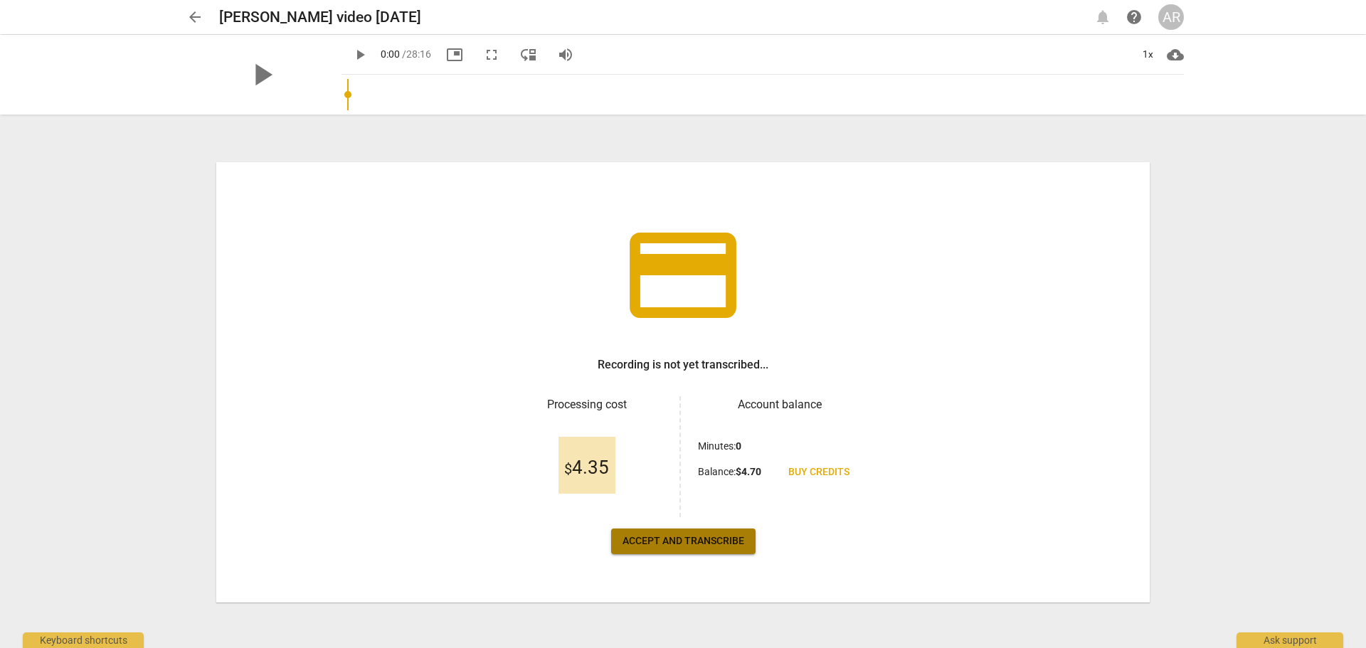
click at [671, 537] on span "Accept and transcribe" at bounding box center [683, 541] width 122 height 14
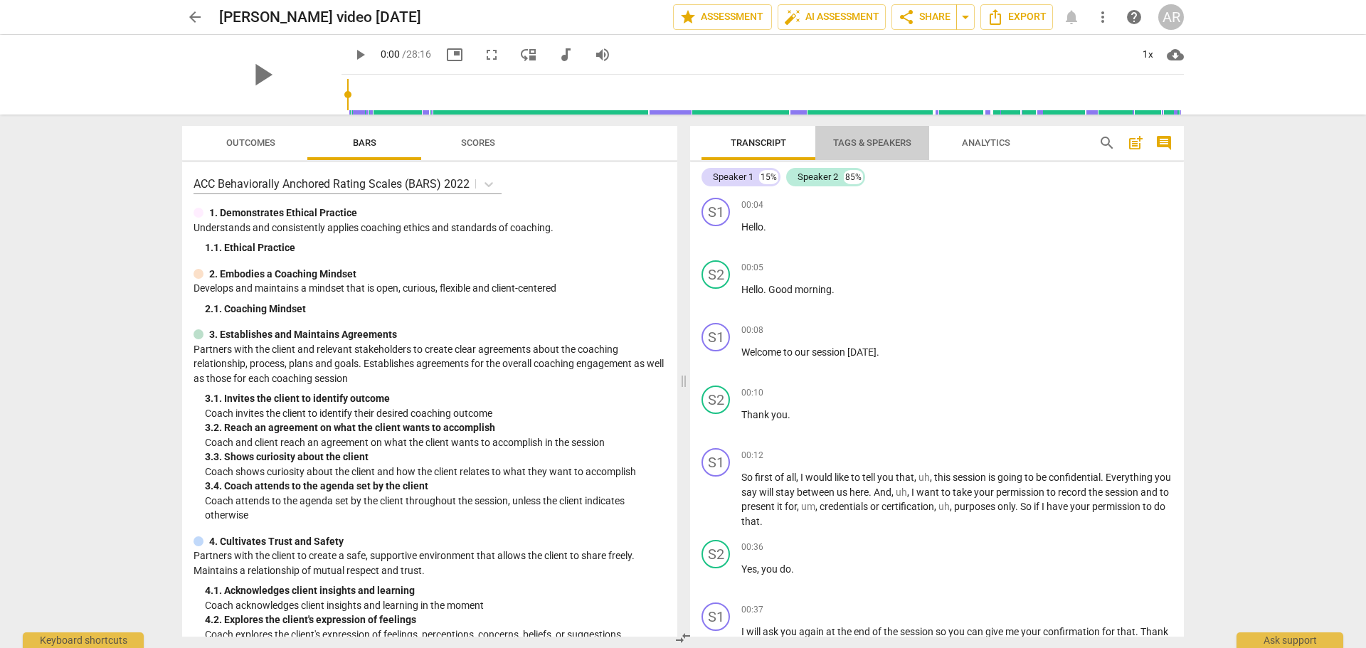
click at [864, 143] on span "Tags & Speakers" at bounding box center [872, 142] width 78 height 11
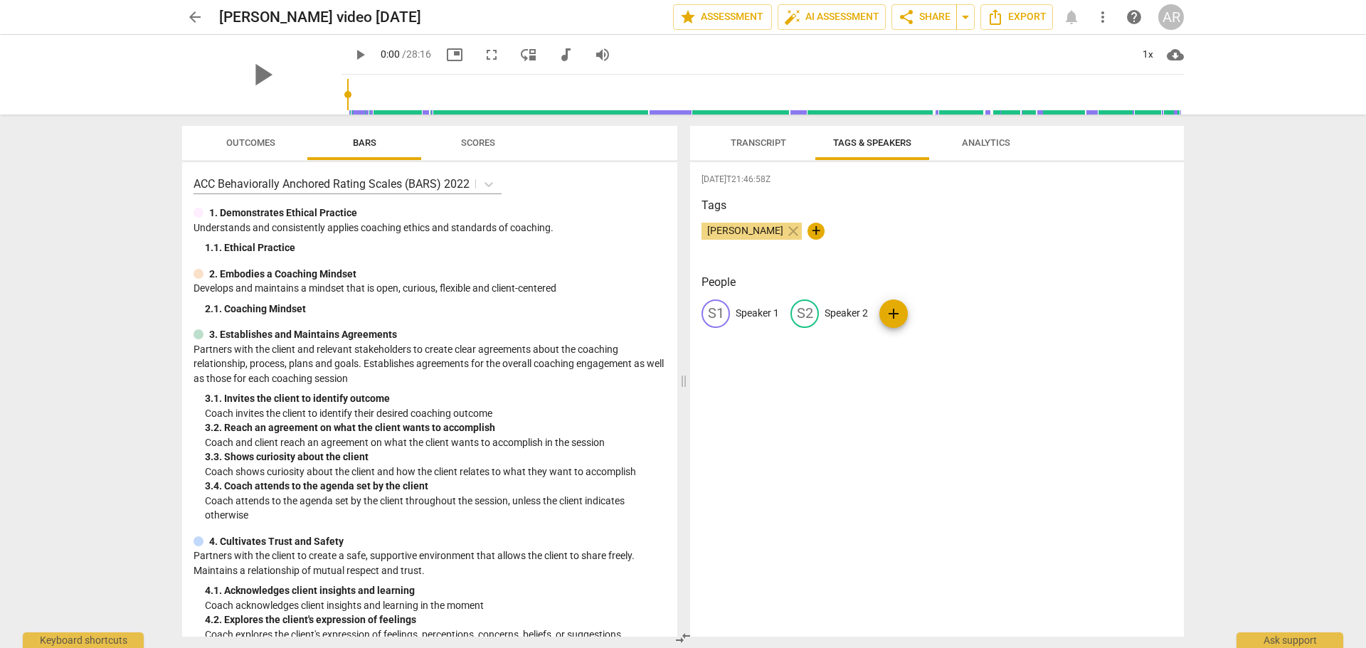
click at [753, 316] on p "Speaker 1" at bounding box center [757, 313] width 43 height 15
type input "COACH"
click at [926, 309] on p "Speaker 2" at bounding box center [938, 313] width 43 height 15
type input "CLIENT-ARC"
click at [753, 134] on span "Transcript" at bounding box center [759, 143] width 90 height 19
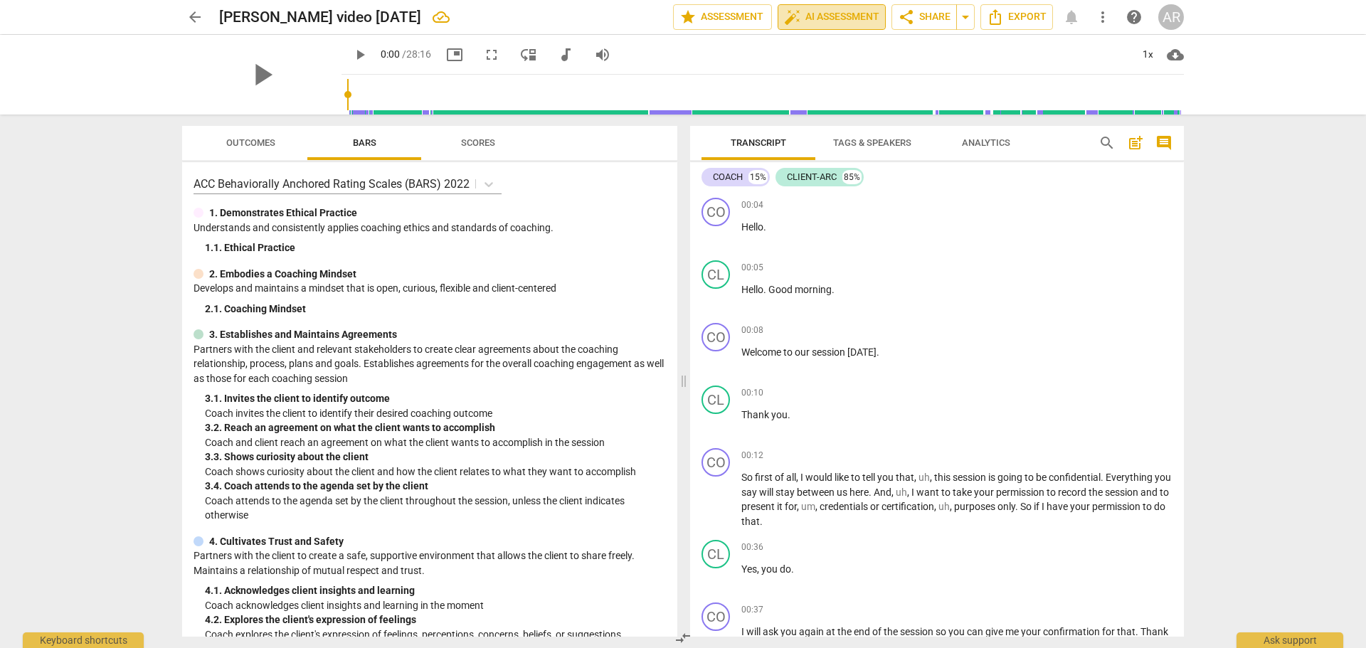
click at [822, 16] on span "auto_fix_high AI Assessment" at bounding box center [831, 17] width 95 height 17
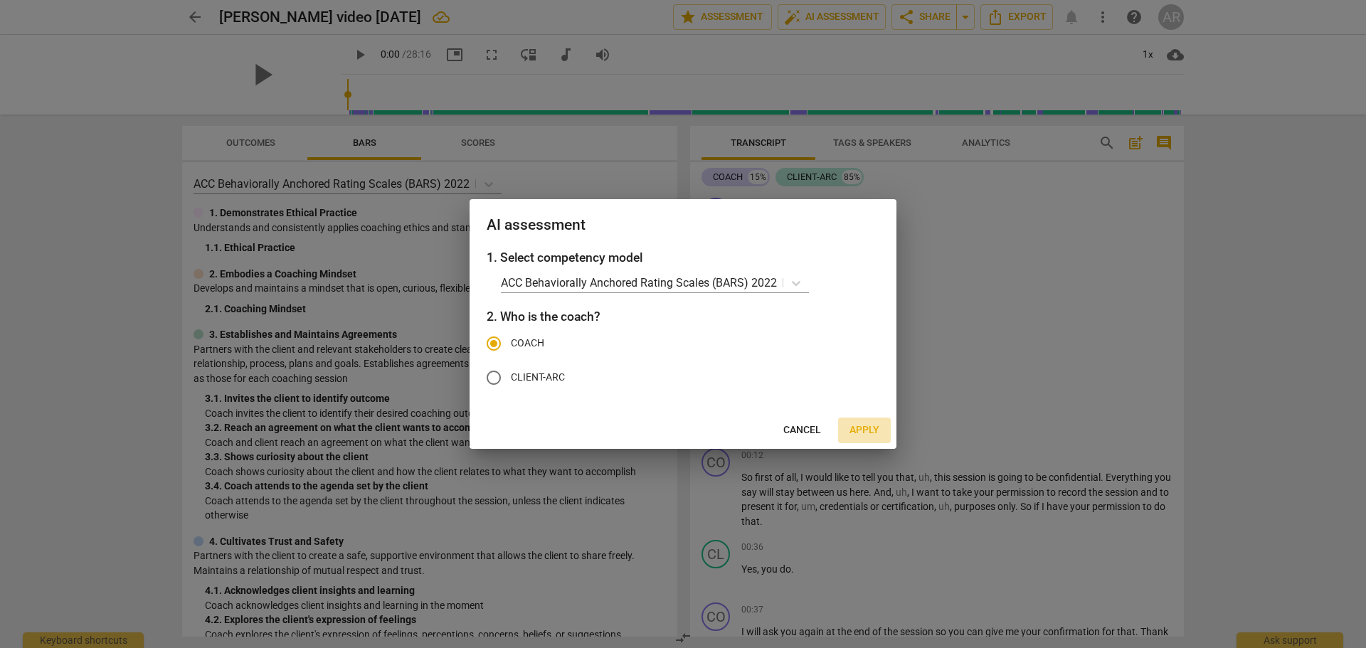
click at [872, 428] on span "Apply" at bounding box center [864, 430] width 30 height 14
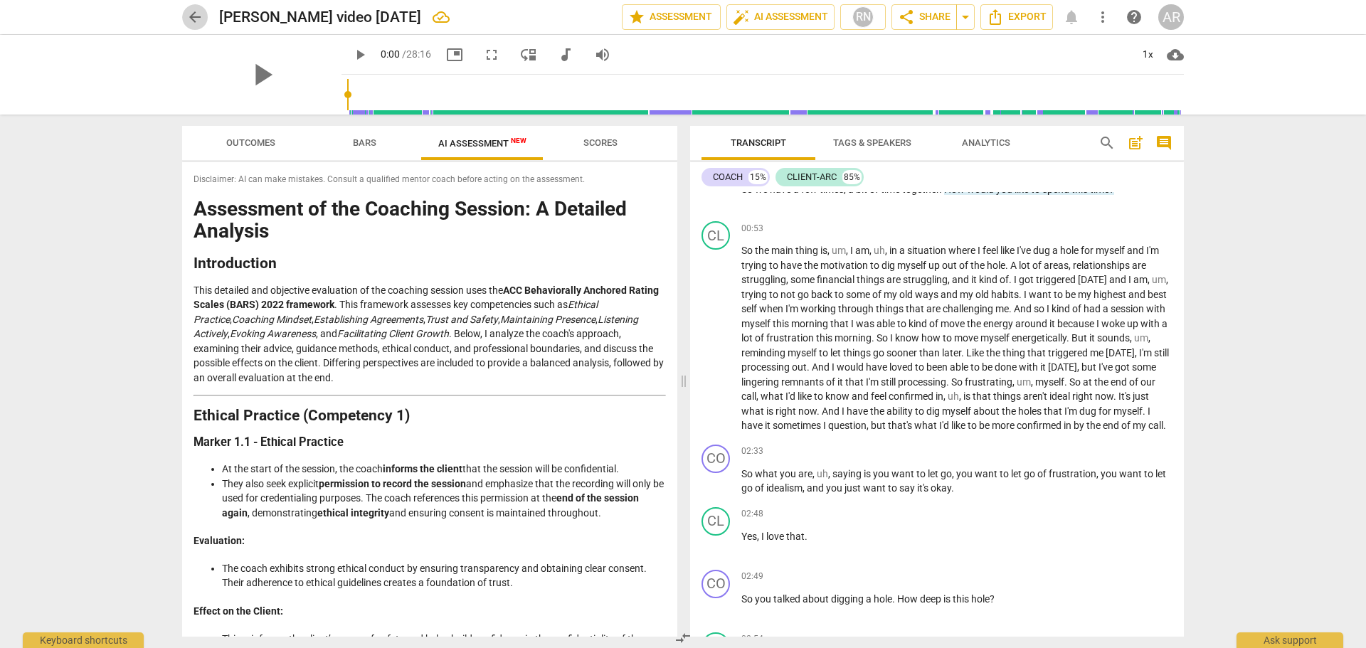
click at [194, 18] on span "arrow_back" at bounding box center [194, 17] width 17 height 17
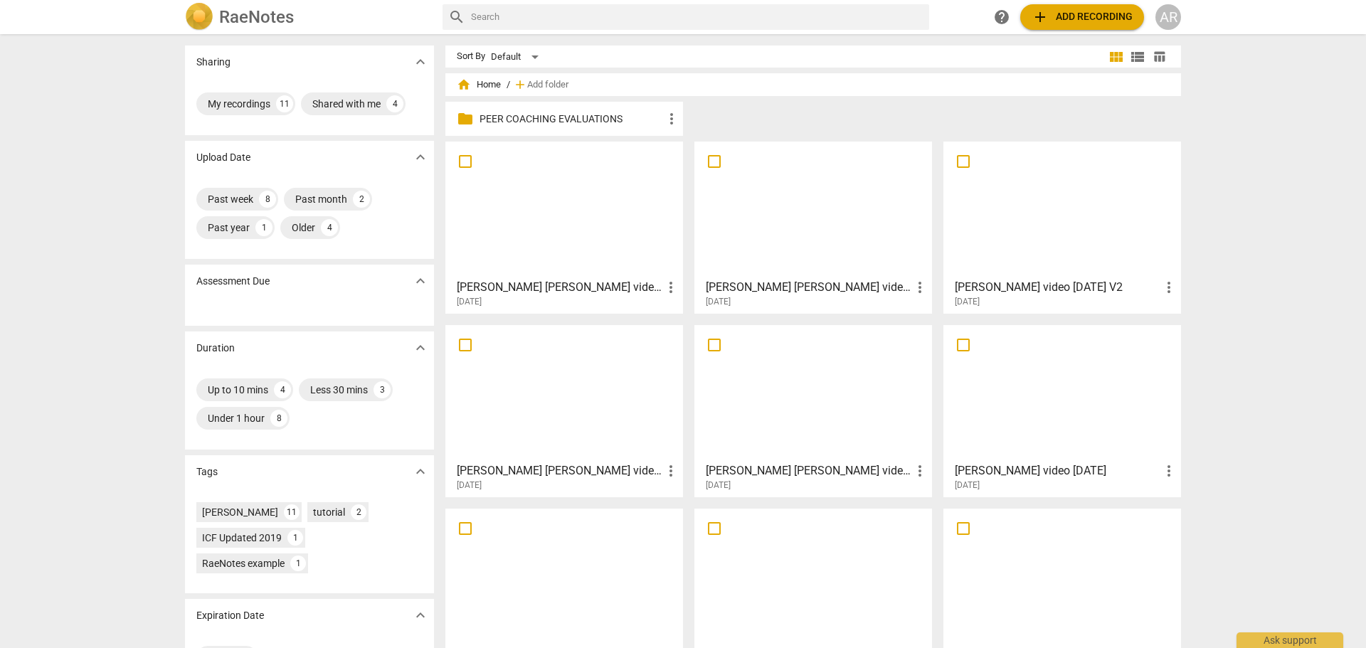
click at [504, 115] on p "PEER COACHING EVALUATIONS" at bounding box center [571, 119] width 184 height 15
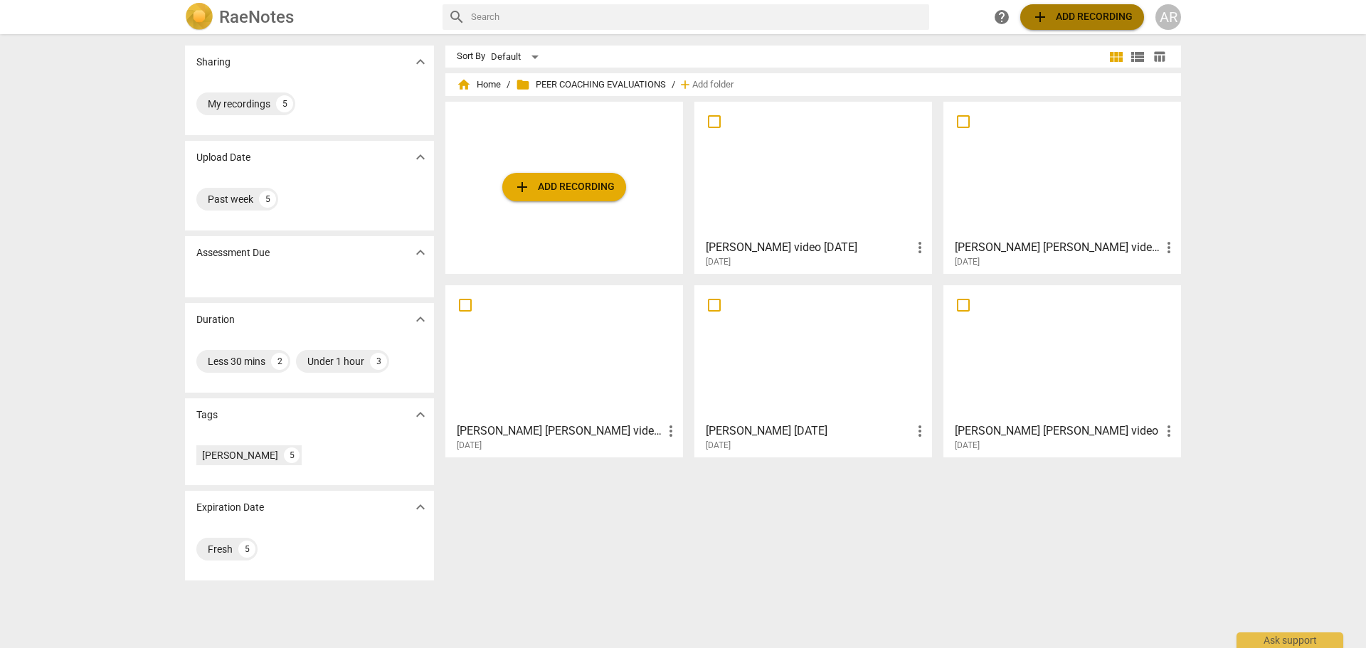
click at [1081, 16] on span "add Add recording" at bounding box center [1082, 17] width 101 height 17
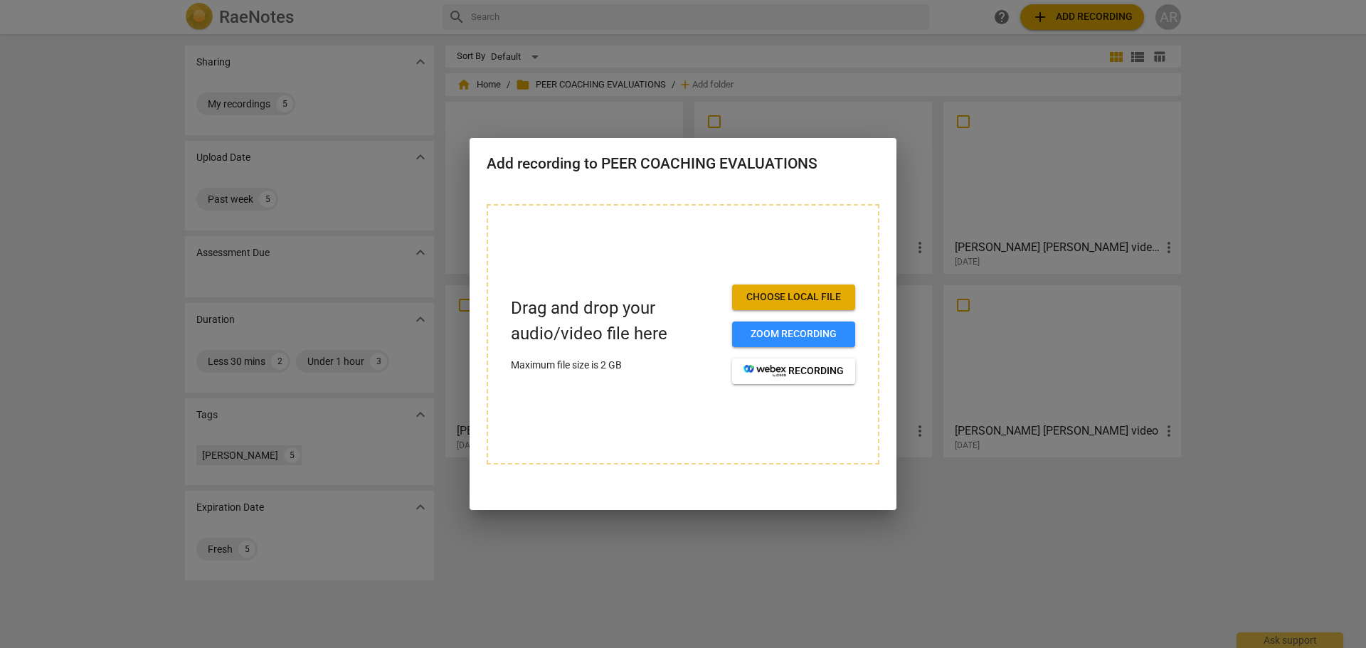
click at [769, 297] on span "Choose local file" at bounding box center [793, 297] width 100 height 14
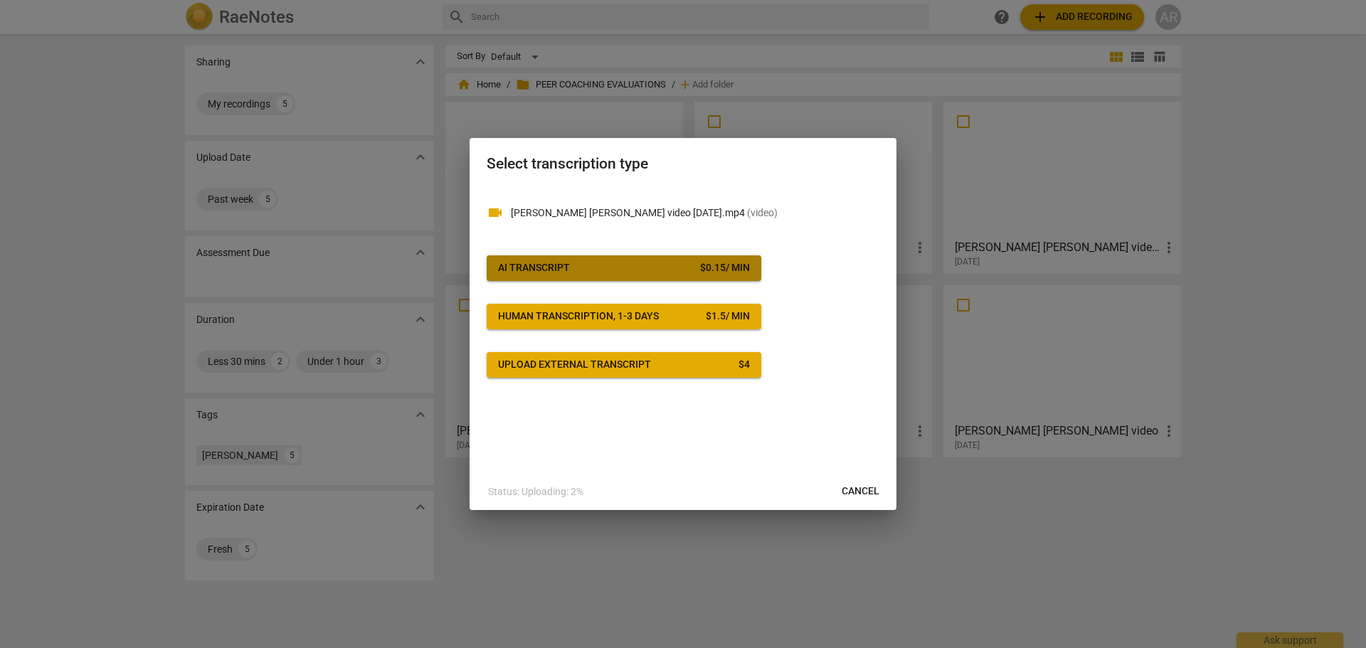
click at [583, 261] on span "AI Transcript $ 0.15 / min" at bounding box center [624, 268] width 252 height 14
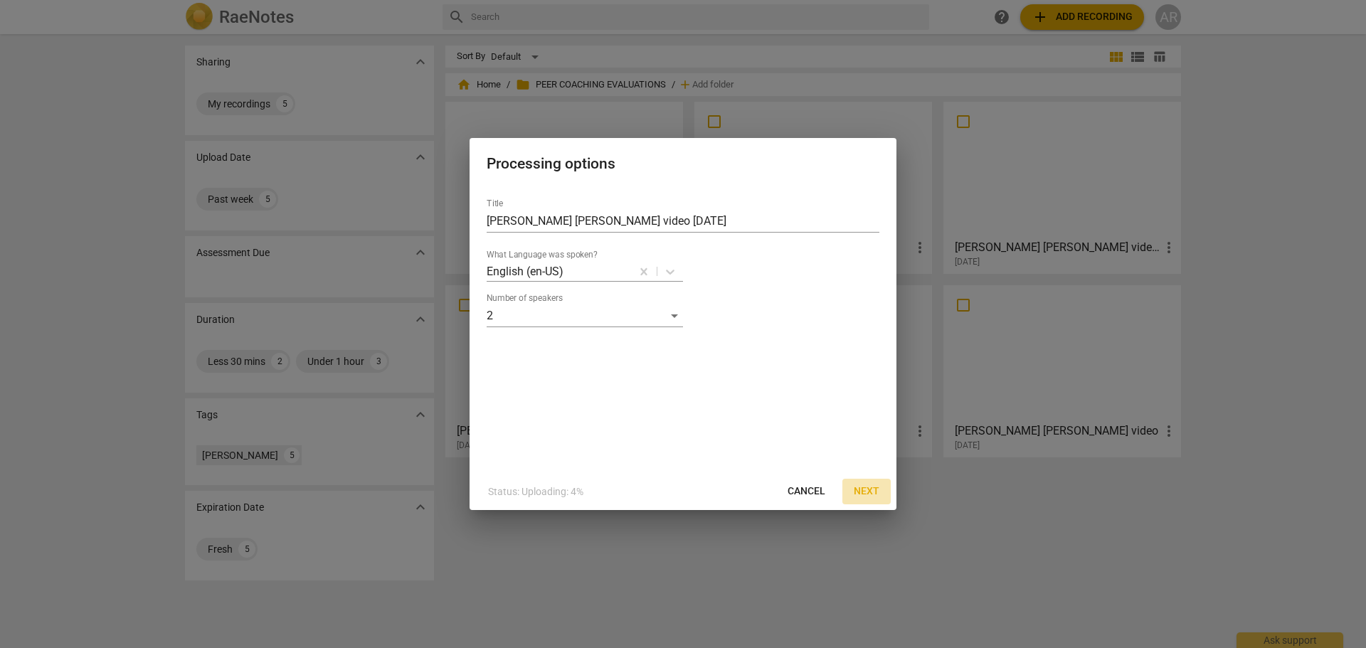
click at [865, 489] on span "Next" at bounding box center [867, 491] width 26 height 14
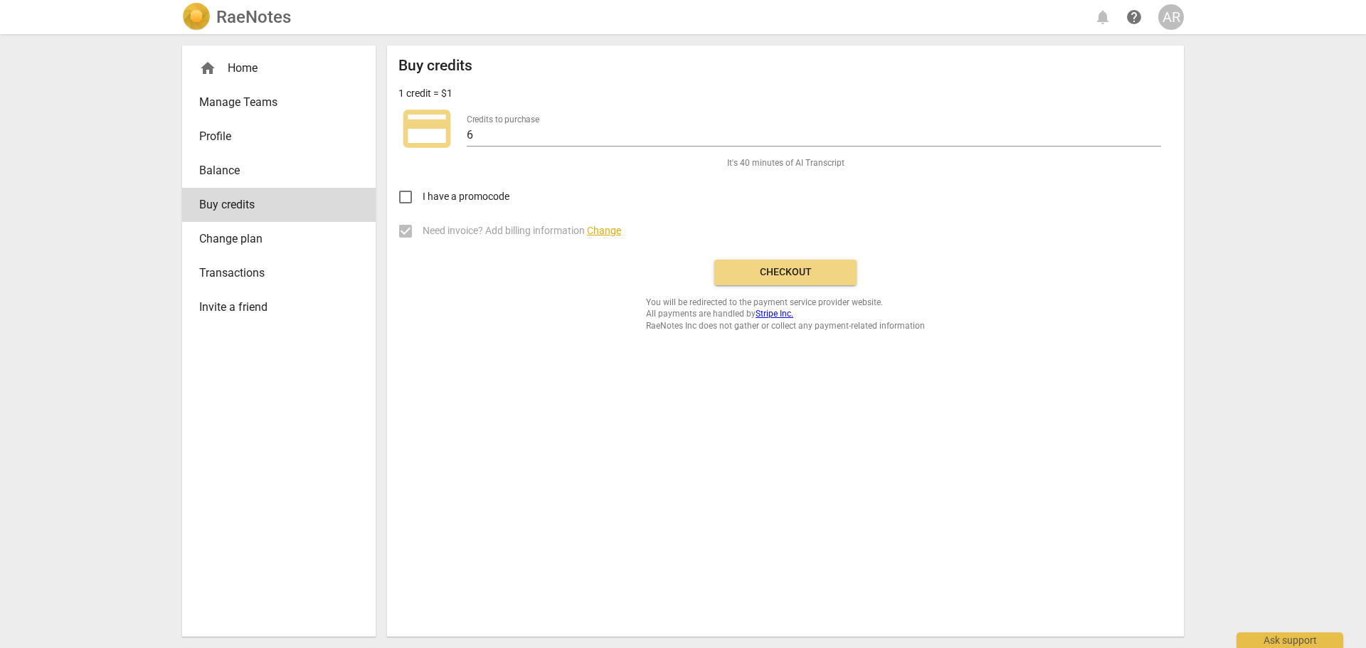
drag, startPoint x: 765, startPoint y: 265, endPoint x: 748, endPoint y: 63, distance: 203.5
click at [765, 265] on span "Checkout" at bounding box center [786, 272] width 120 height 14
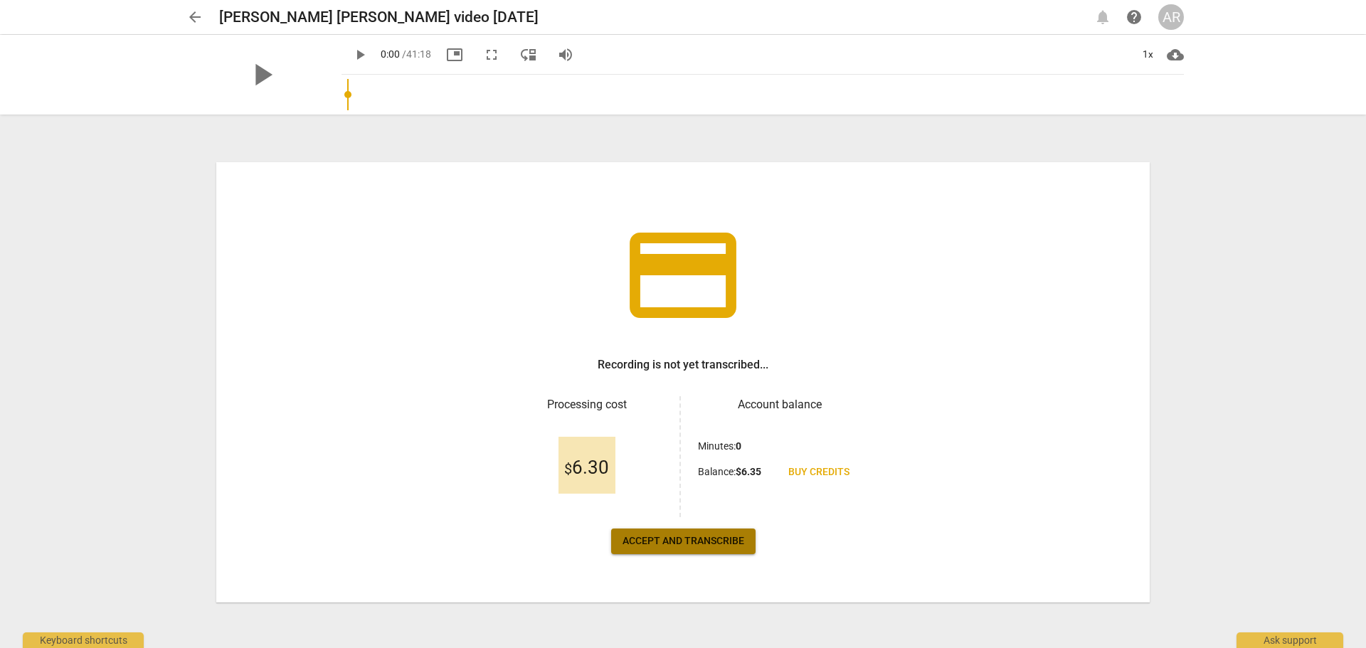
click at [689, 539] on span "Accept and transcribe" at bounding box center [683, 541] width 122 height 14
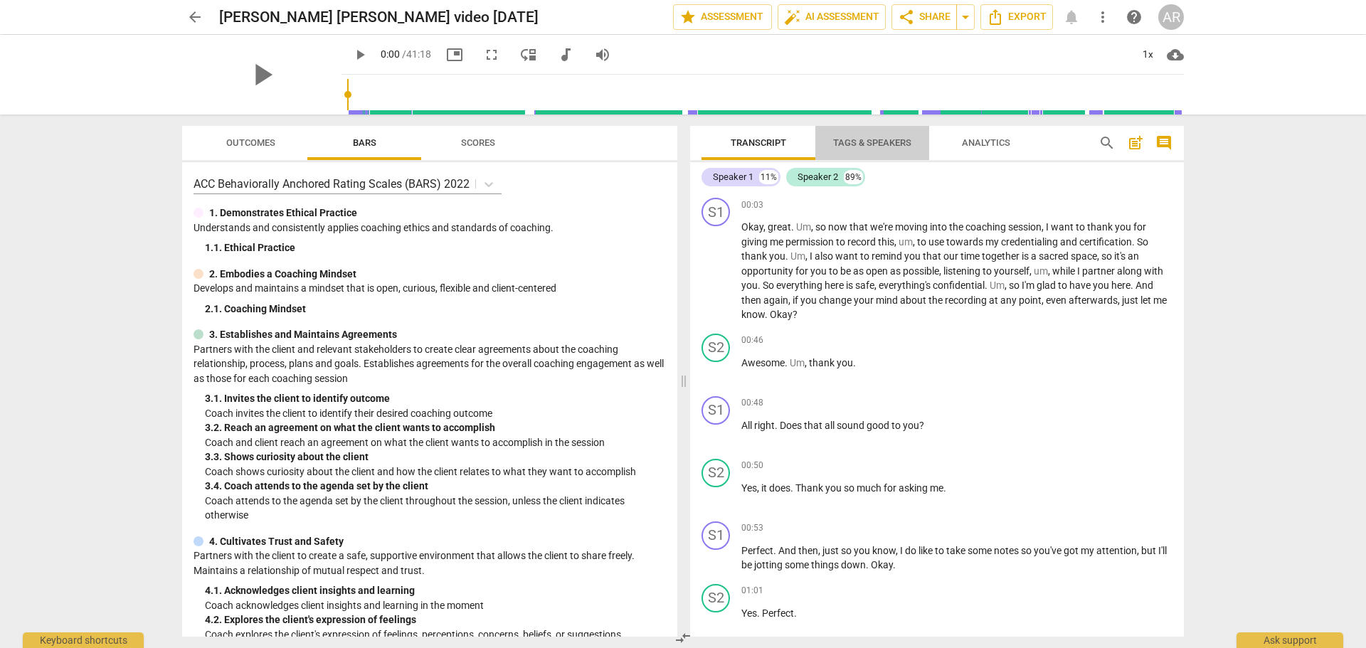
click at [878, 142] on span "Tags & Speakers" at bounding box center [872, 142] width 78 height 11
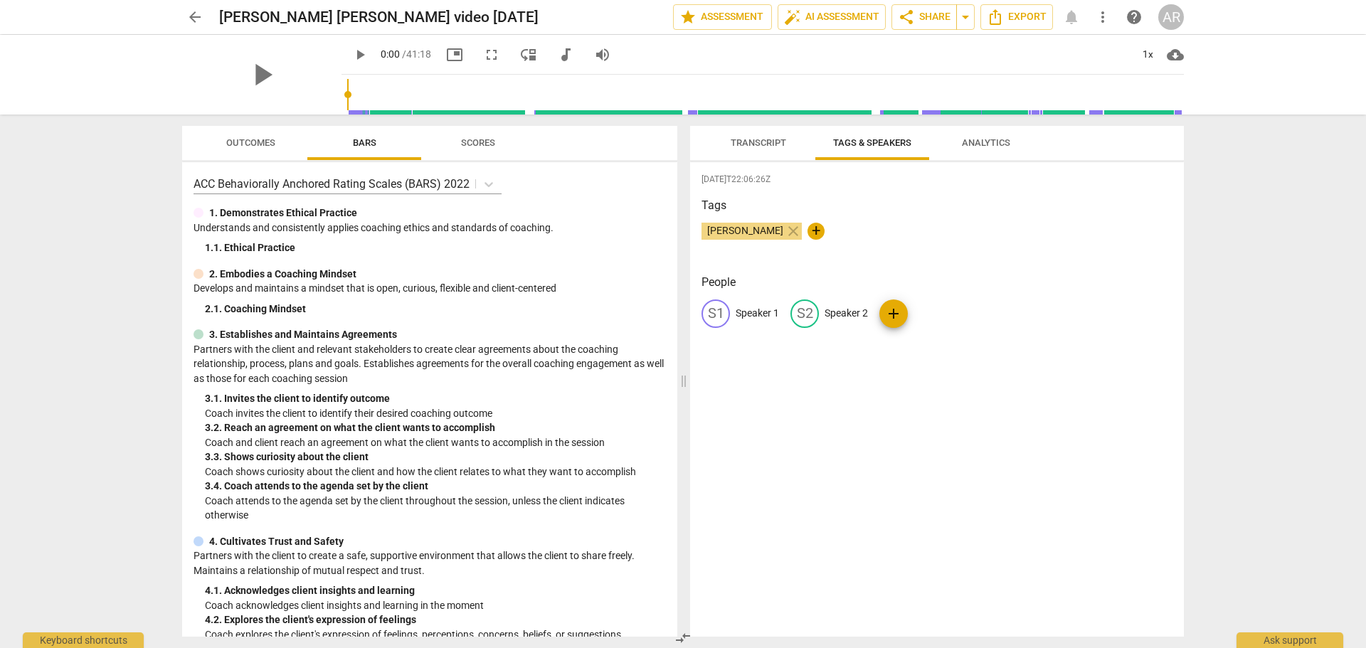
click at [754, 312] on p "Speaker 1" at bounding box center [757, 313] width 43 height 15
type input "COACH"
click at [938, 312] on p "Speaker 2" at bounding box center [938, 313] width 43 height 15
type input "CLIENT-ARC"
click at [744, 144] on span "Transcript" at bounding box center [758, 142] width 55 height 11
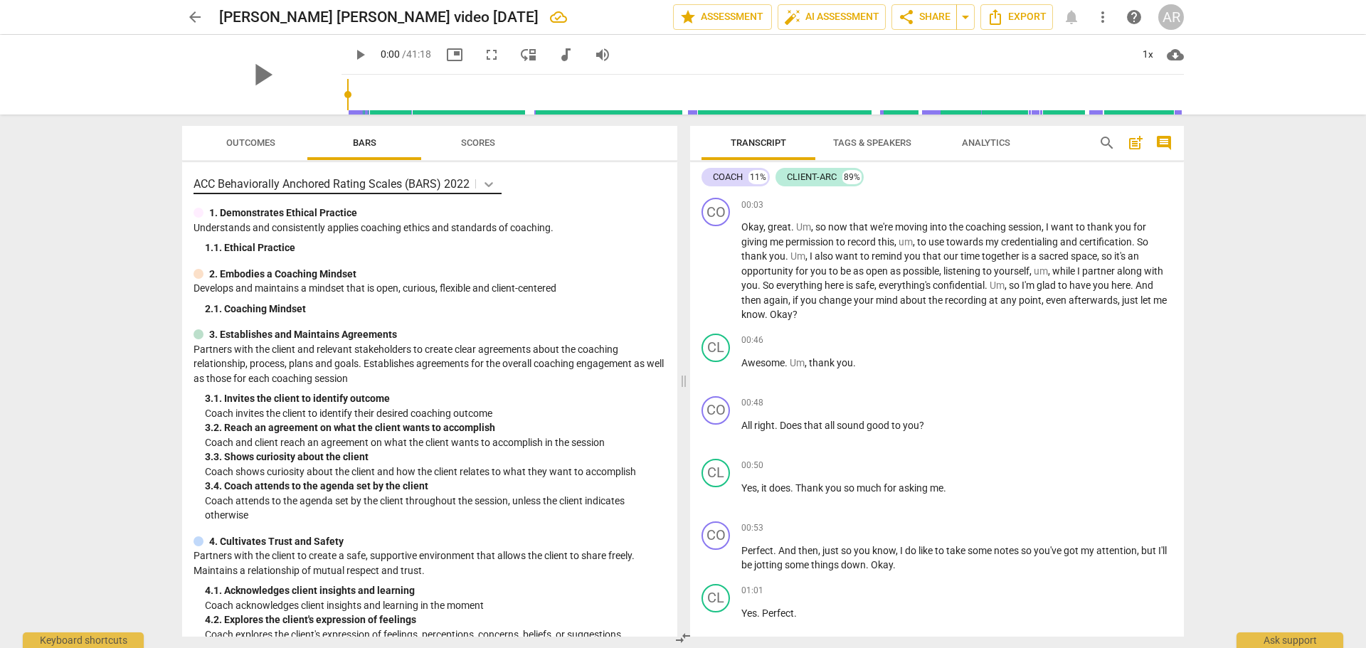
click at [489, 183] on icon at bounding box center [489, 184] width 14 height 14
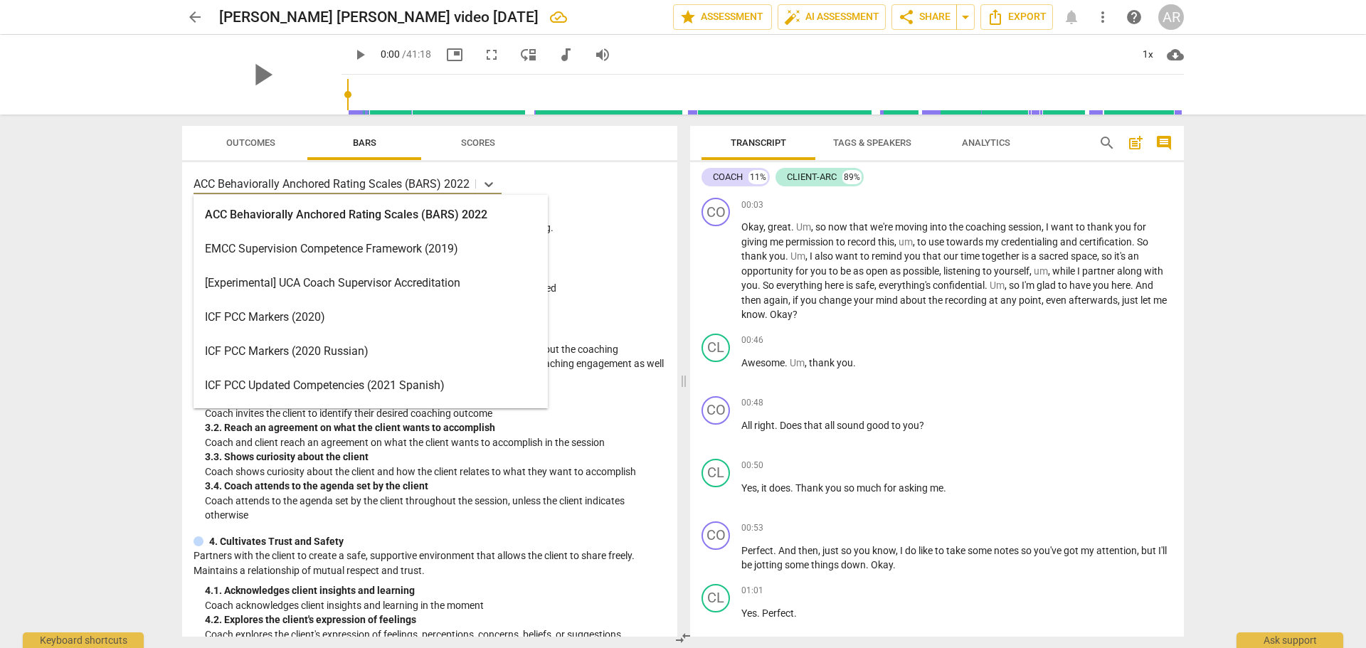
click at [329, 319] on div "ICF PCC Markers (2020)" at bounding box center [371, 317] width 354 height 34
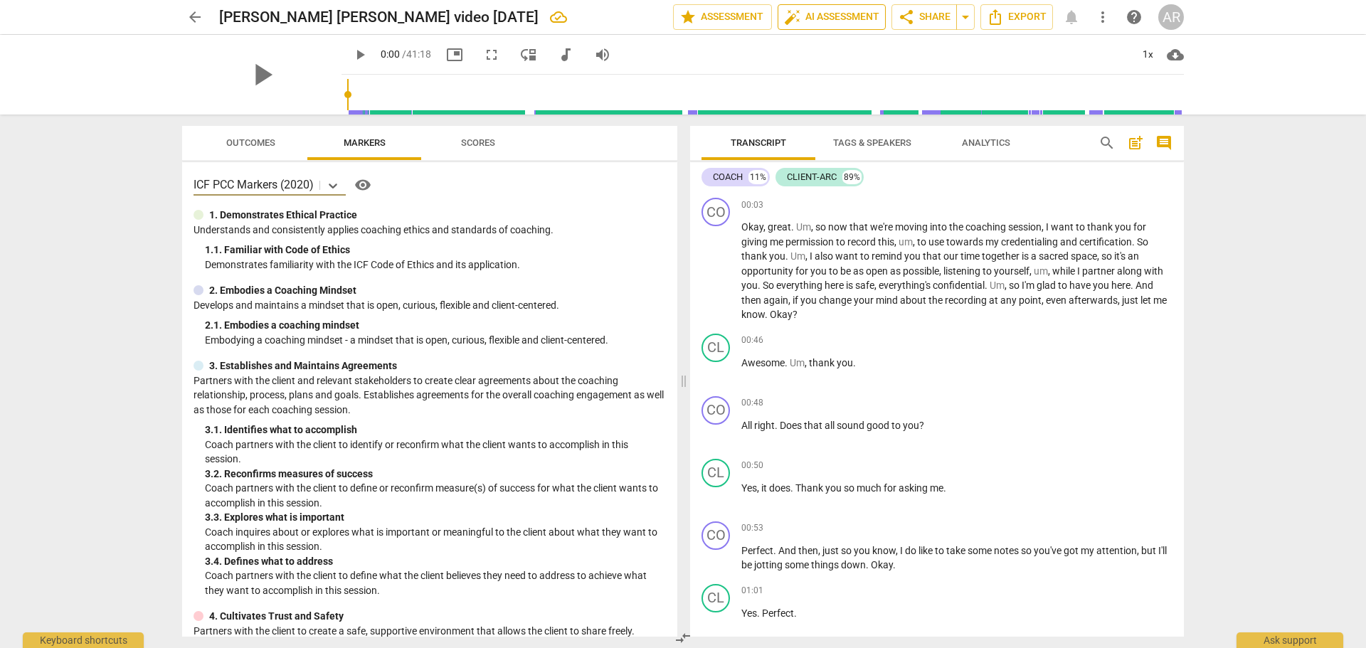
click at [820, 18] on span "auto_fix_high AI Assessment" at bounding box center [831, 17] width 95 height 17
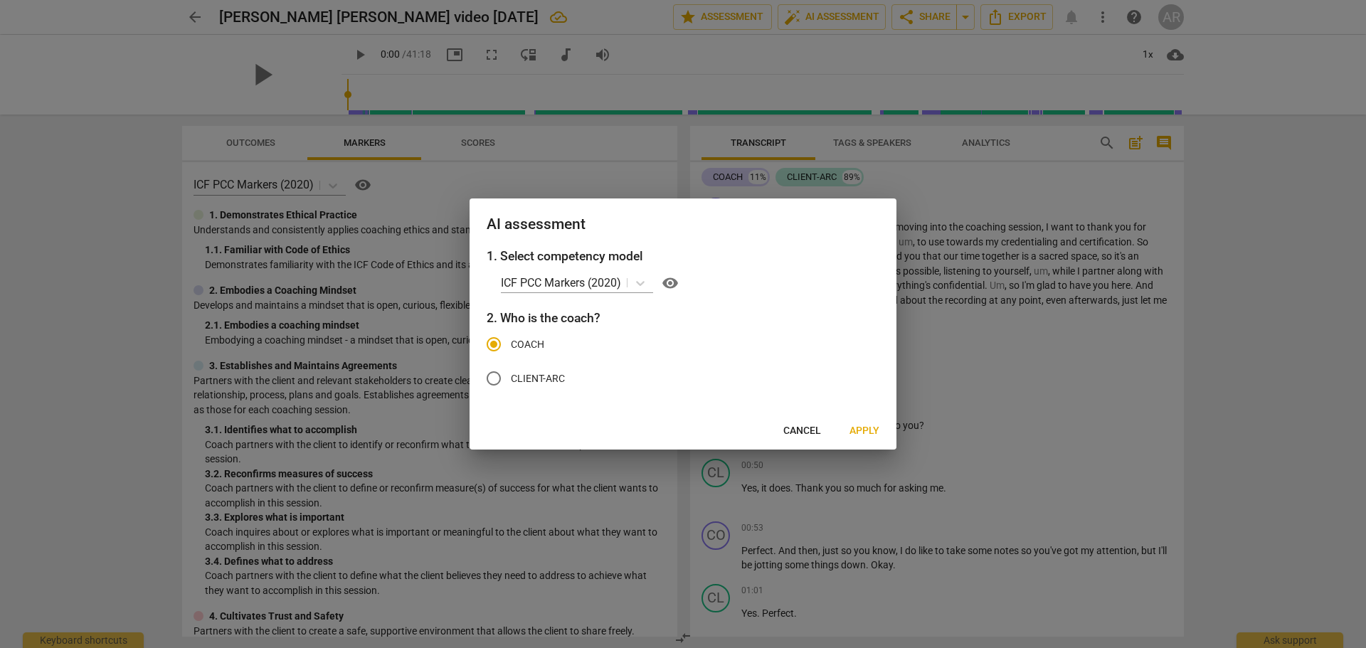
click at [862, 430] on span "Apply" at bounding box center [864, 431] width 30 height 14
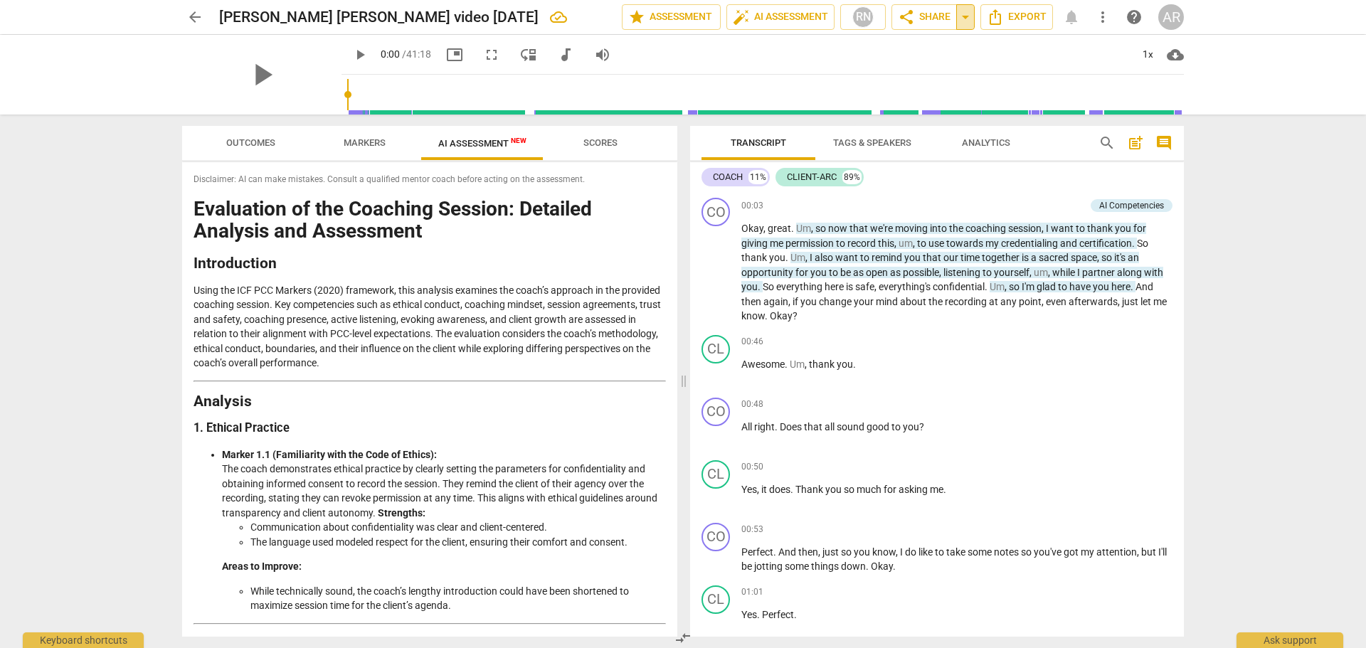
click at [964, 17] on span "arrow_drop_down" at bounding box center [965, 17] width 17 height 17
click at [192, 20] on span "arrow_back" at bounding box center [194, 17] width 17 height 17
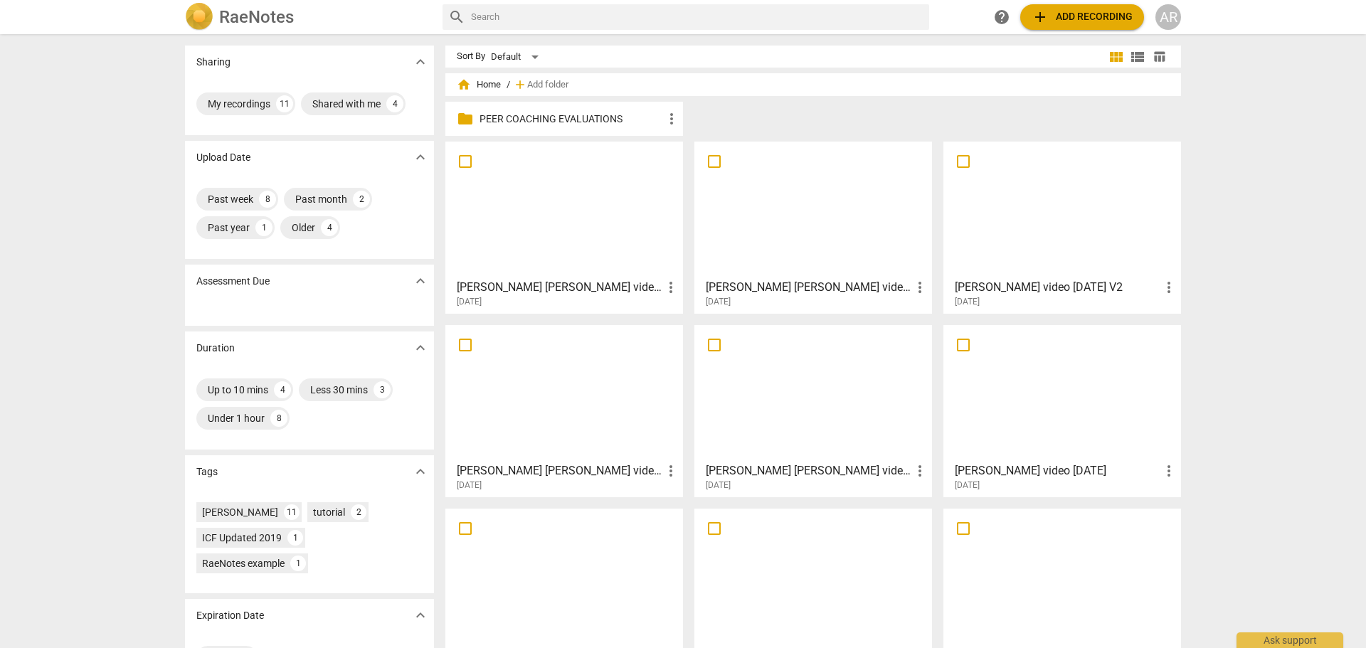
click at [531, 118] on p "PEER COACHING EVALUATIONS" at bounding box center [571, 119] width 184 height 15
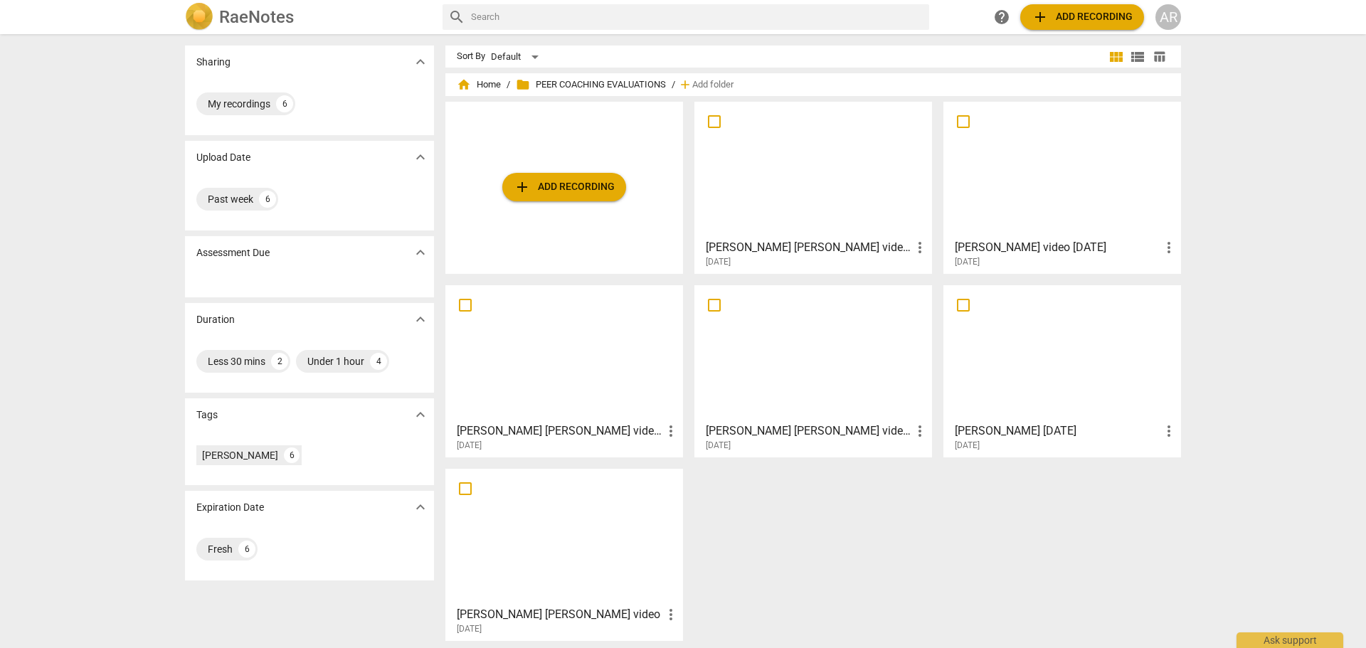
click at [773, 179] on div at bounding box center [813, 170] width 228 height 126
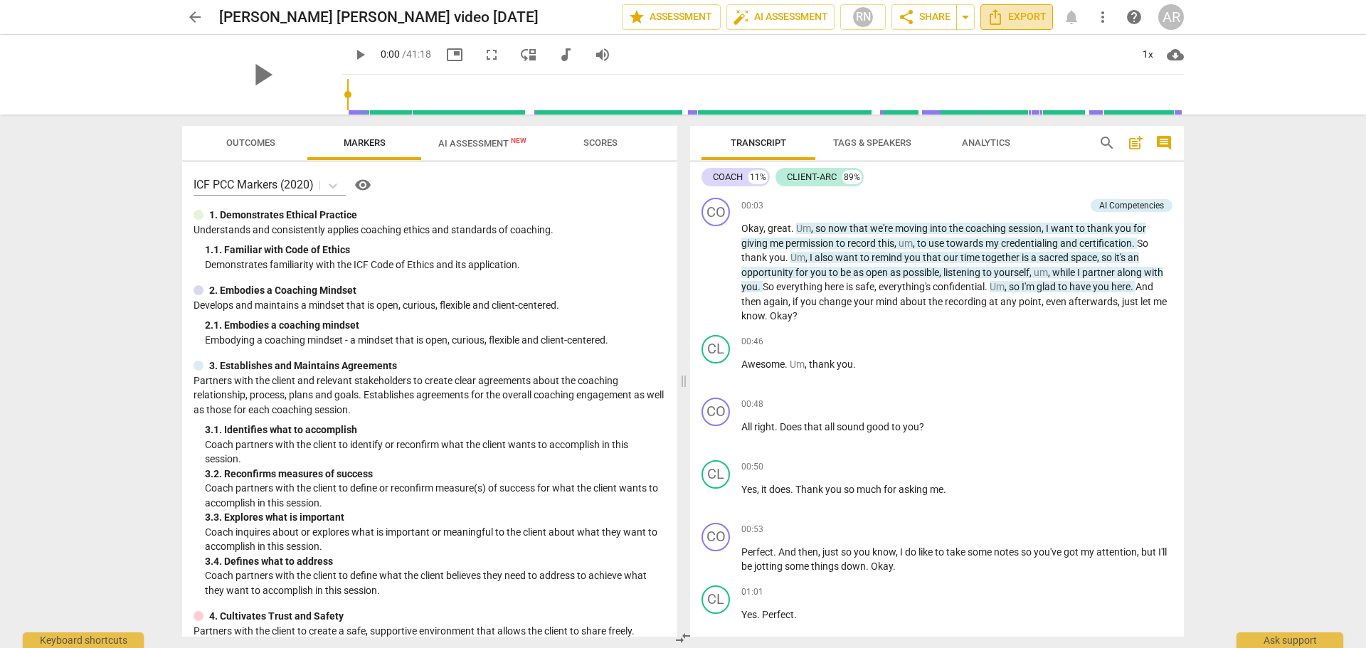
click at [1026, 17] on span "Export" at bounding box center [1017, 17] width 60 height 17
click at [195, 16] on span "arrow_back" at bounding box center [194, 17] width 17 height 17
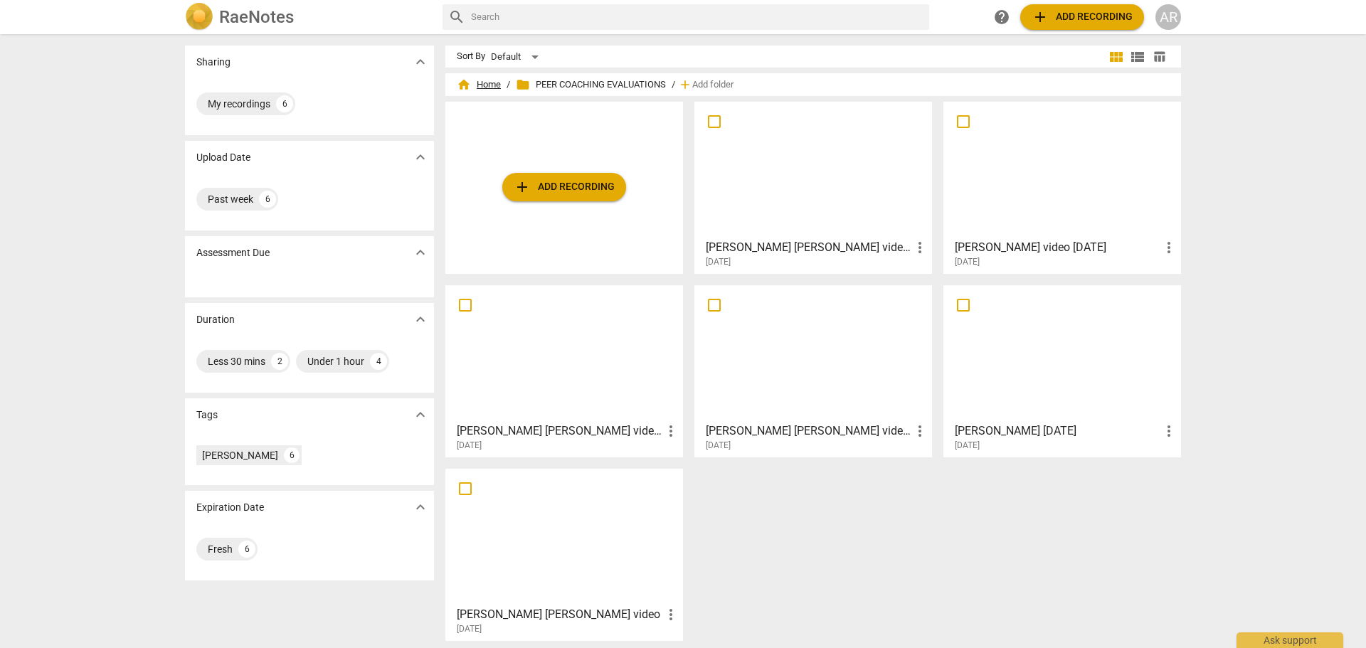
click at [477, 86] on span "home Home" at bounding box center [479, 85] width 44 height 14
